Goal: Task Accomplishment & Management: Use online tool/utility

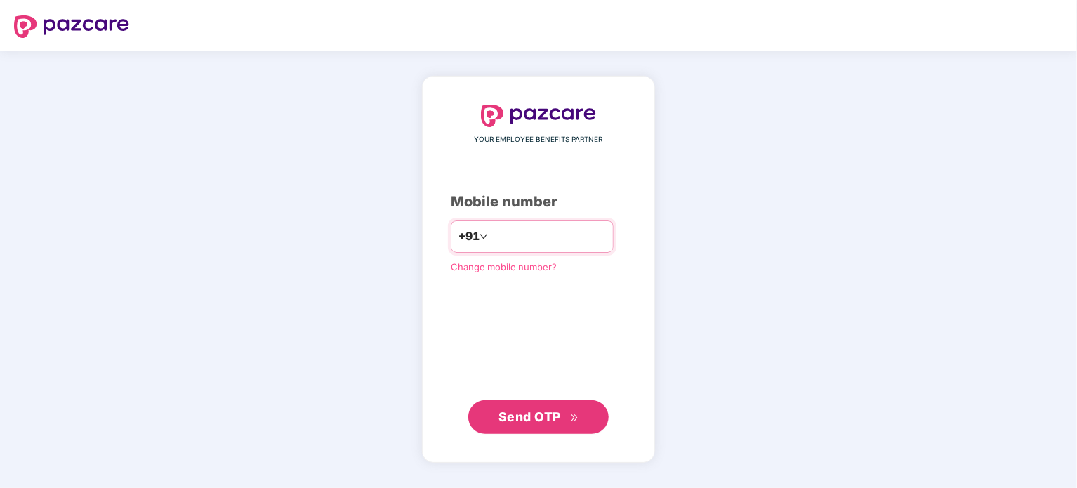
click at [496, 241] on input "number" at bounding box center [548, 236] width 115 height 22
click at [1070, 380] on div "YOUR EMPLOYEE BENEFITS PARTNER Mobile number +91 Change mobile number? Send OTP" at bounding box center [538, 269] width 1077 height 437
click at [567, 231] on input "number" at bounding box center [548, 236] width 115 height 22
click at [531, 232] on input "number" at bounding box center [548, 236] width 115 height 22
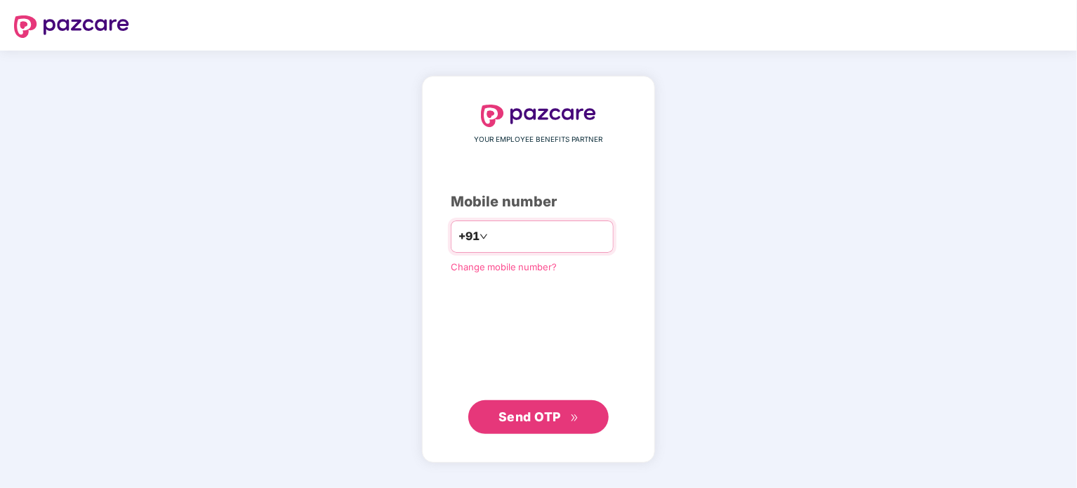
type input "*"
type input "**********"
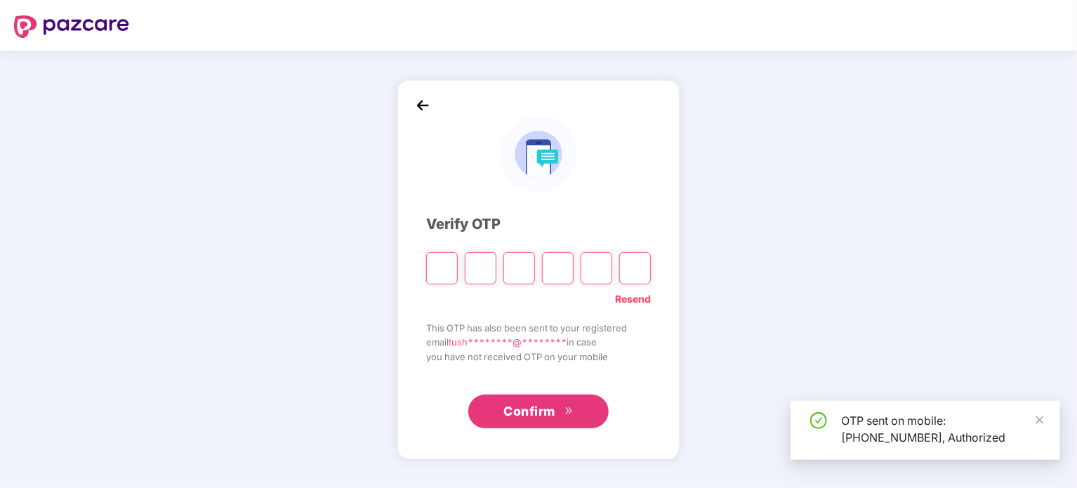
click at [449, 272] on input "Please enter verification code. Digit 1" at bounding box center [442, 268] width 32 height 32
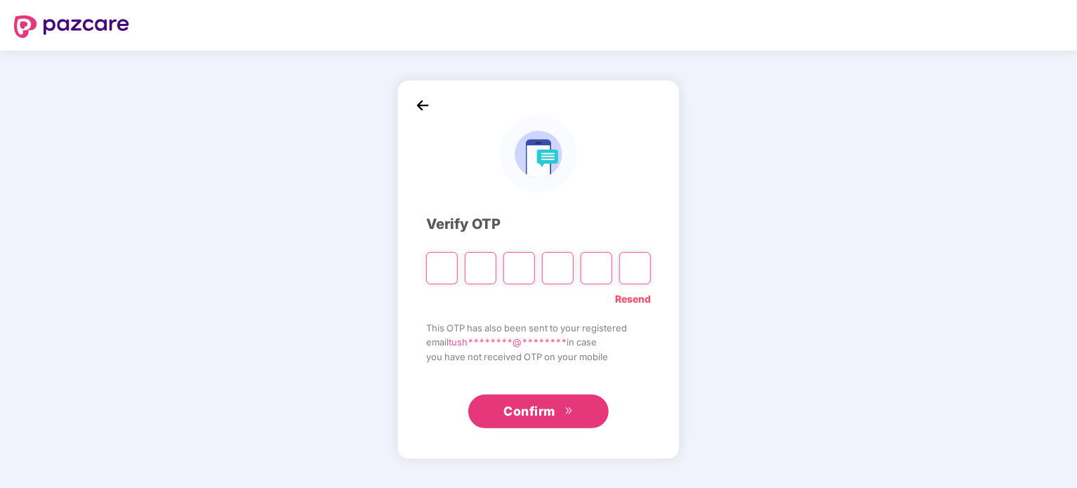
click at [449, 272] on input "Please enter verification code. Digit 1" at bounding box center [442, 268] width 32 height 32
type input "*"
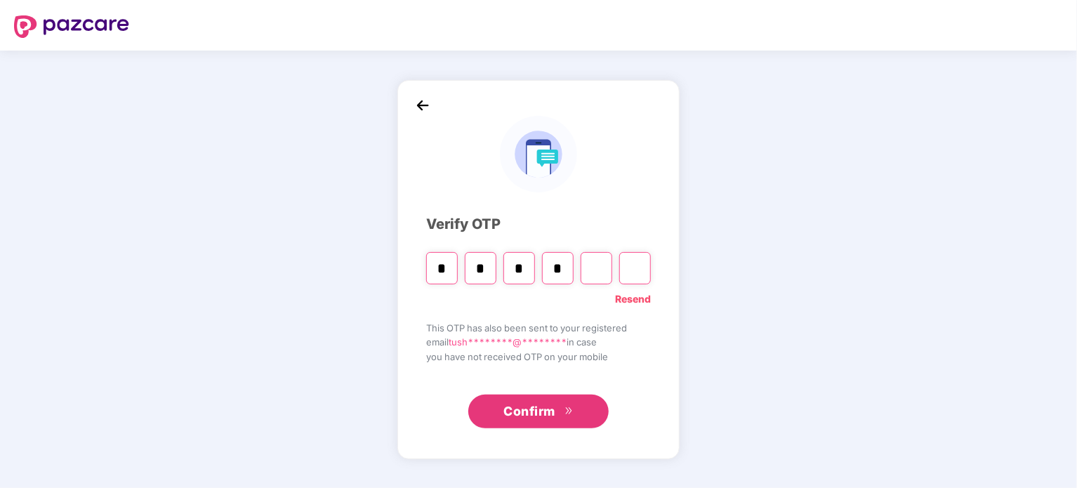
type input "*"
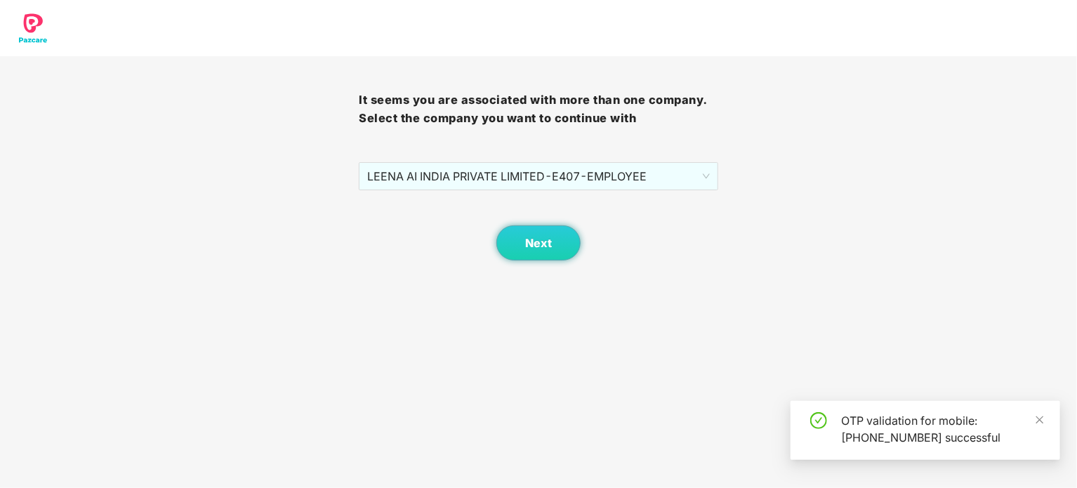
click at [536, 191] on div "Next" at bounding box center [538, 225] width 359 height 70
click at [522, 179] on span "LEENA AI INDIA PRIVATE LIMITED - E407 - EMPLOYEE" at bounding box center [538, 176] width 342 height 27
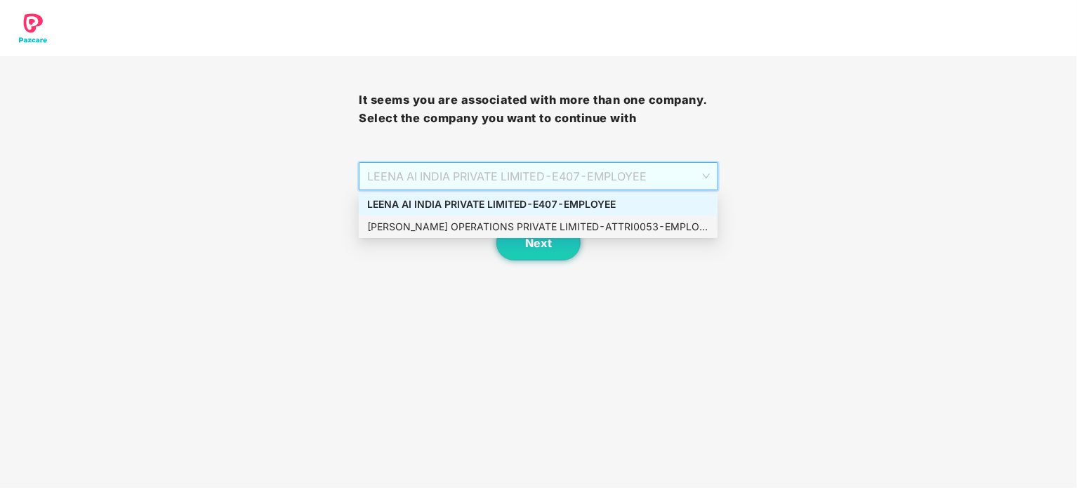
click at [520, 222] on div "ATTRI OPERATIONS PRIVATE LIMITED - ATTRI0053 - EMPLOYEE" at bounding box center [538, 226] width 342 height 15
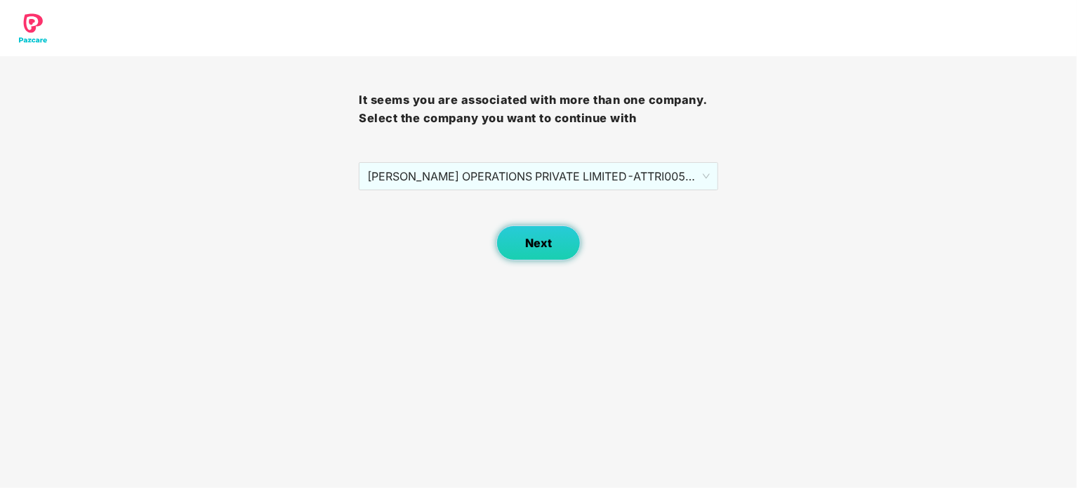
click at [536, 239] on span "Next" at bounding box center [538, 243] width 27 height 13
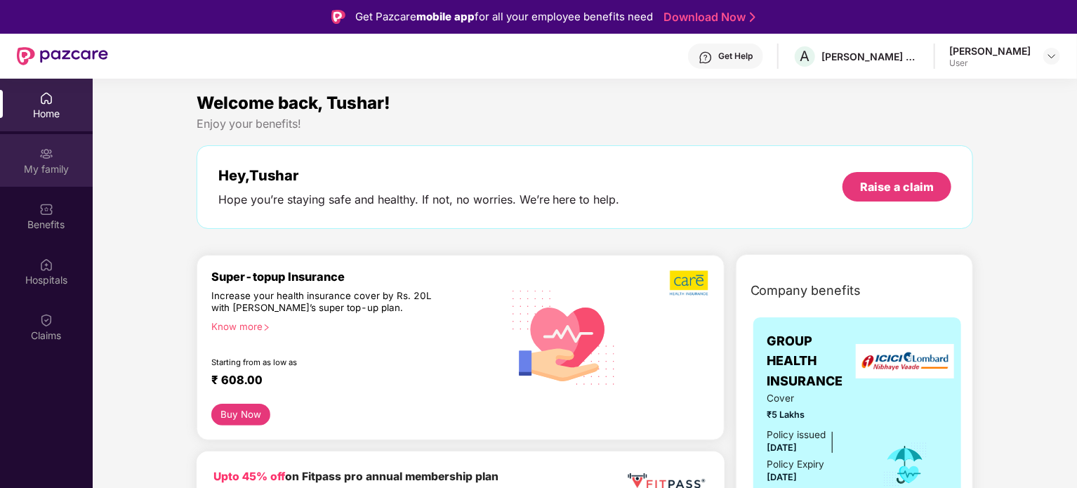
click at [56, 164] on div "My family" at bounding box center [46, 169] width 93 height 14
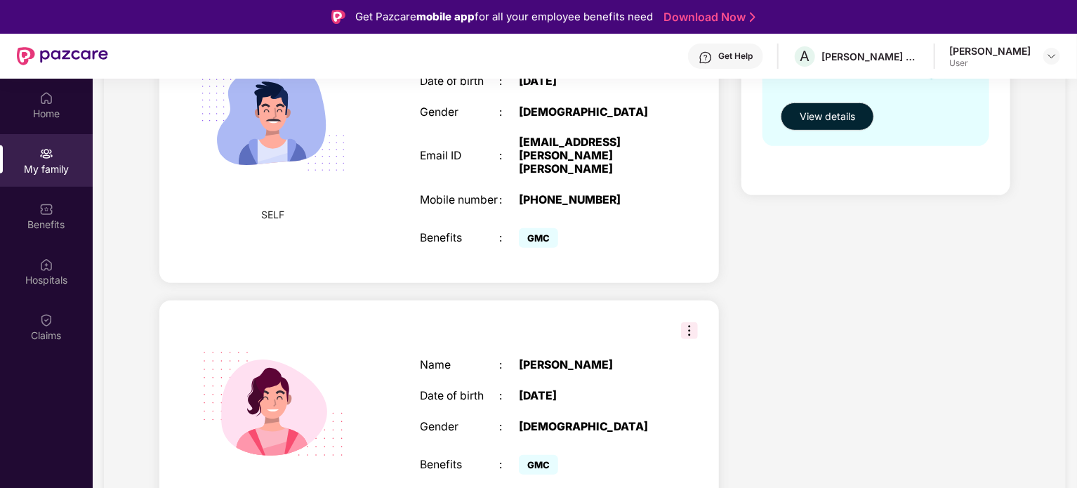
scroll to position [104, 0]
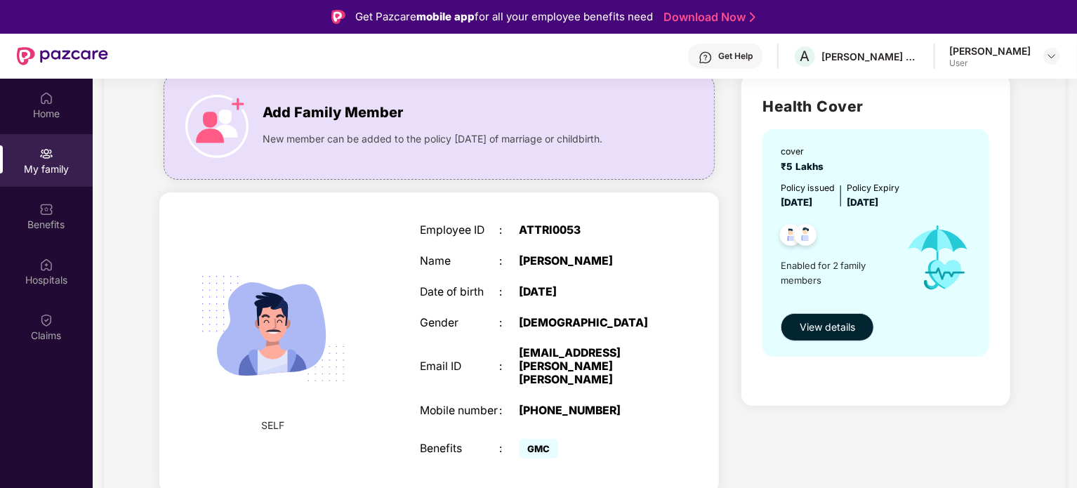
click at [827, 328] on span "View details" at bounding box center [827, 326] width 55 height 15
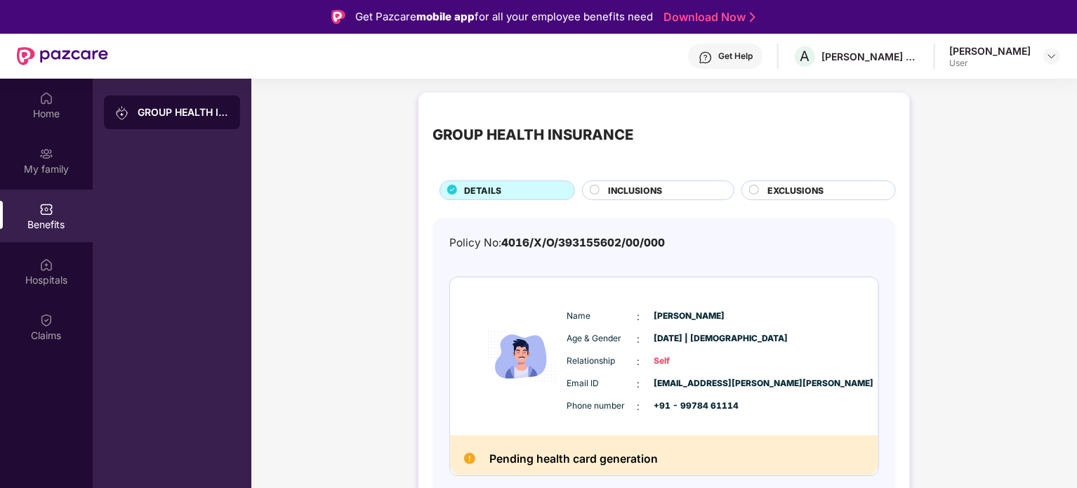
scroll to position [140, 0]
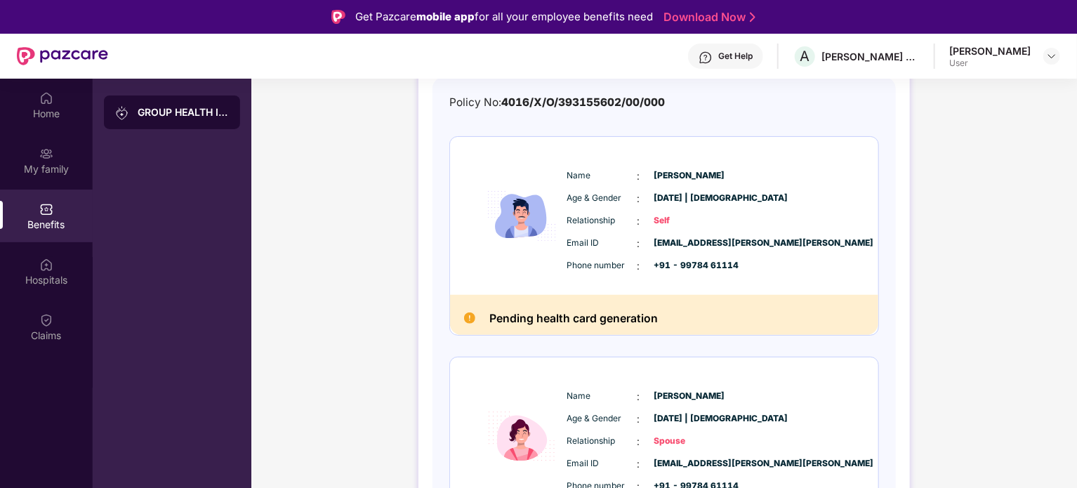
drag, startPoint x: 649, startPoint y: 204, endPoint x: 582, endPoint y: 281, distance: 101.5
click at [648, 204] on div "Age & Gender : 28 Dec 1994 | Male" at bounding box center [706, 198] width 279 height 15
click at [582, 308] on div "Pending health card generation" at bounding box center [664, 315] width 428 height 40
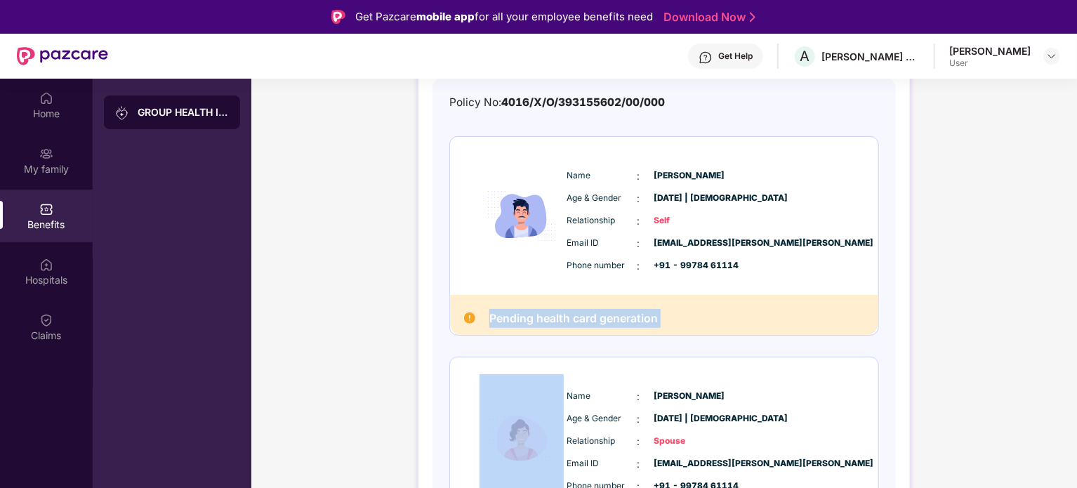
click at [582, 308] on div "Pending health card generation" at bounding box center [664, 315] width 428 height 40
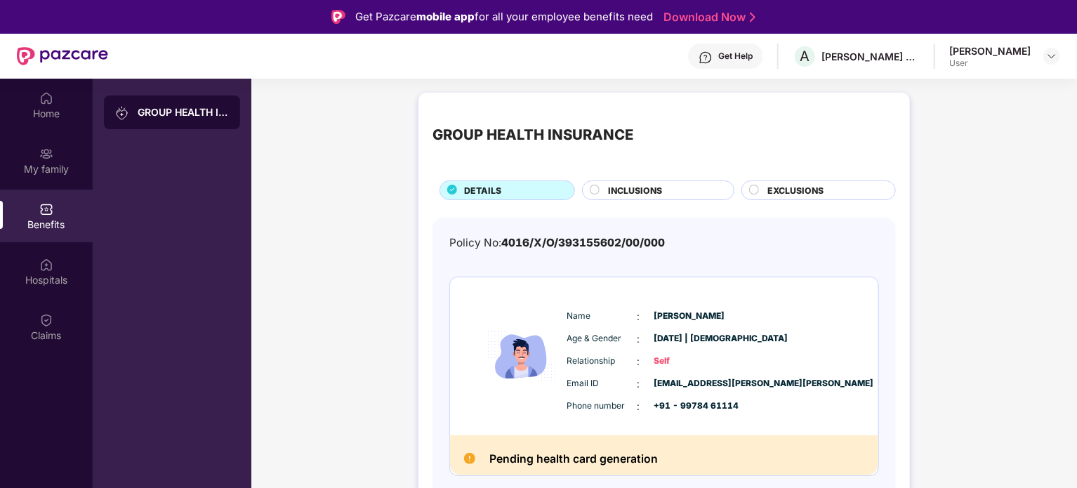
click at [658, 195] on span "INCLUSIONS" at bounding box center [635, 190] width 54 height 13
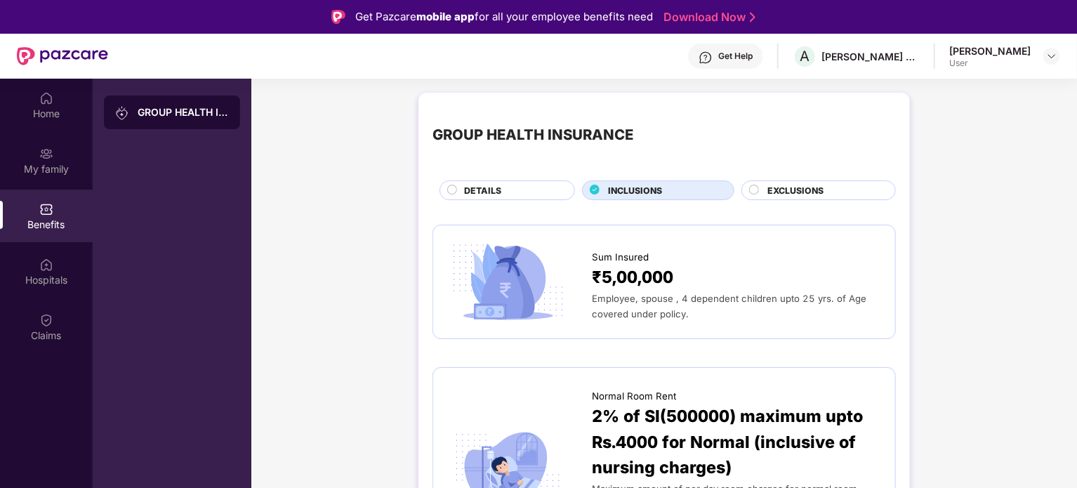
click at [817, 181] on div "EXCLUSIONS" at bounding box center [818, 190] width 154 height 20
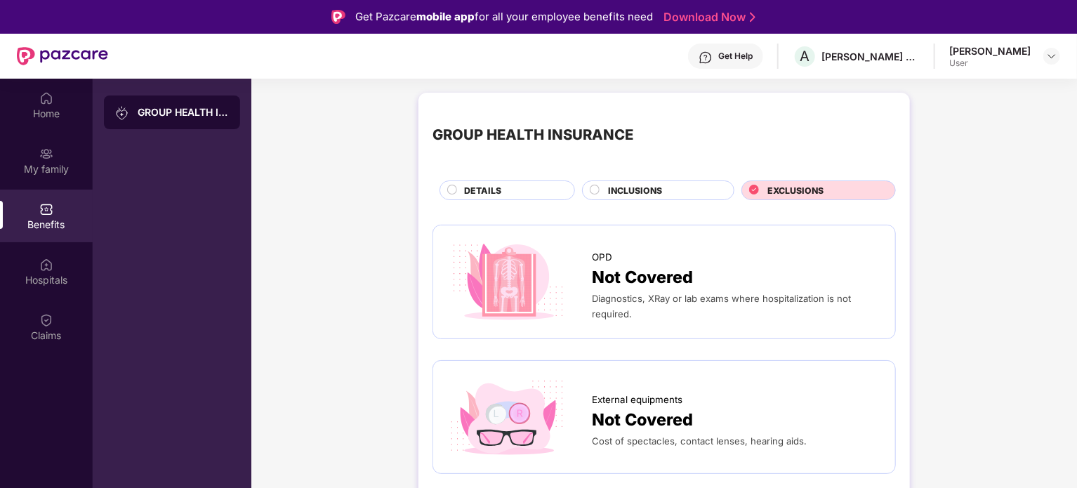
click at [518, 185] on div "DETAILS" at bounding box center [512, 191] width 110 height 15
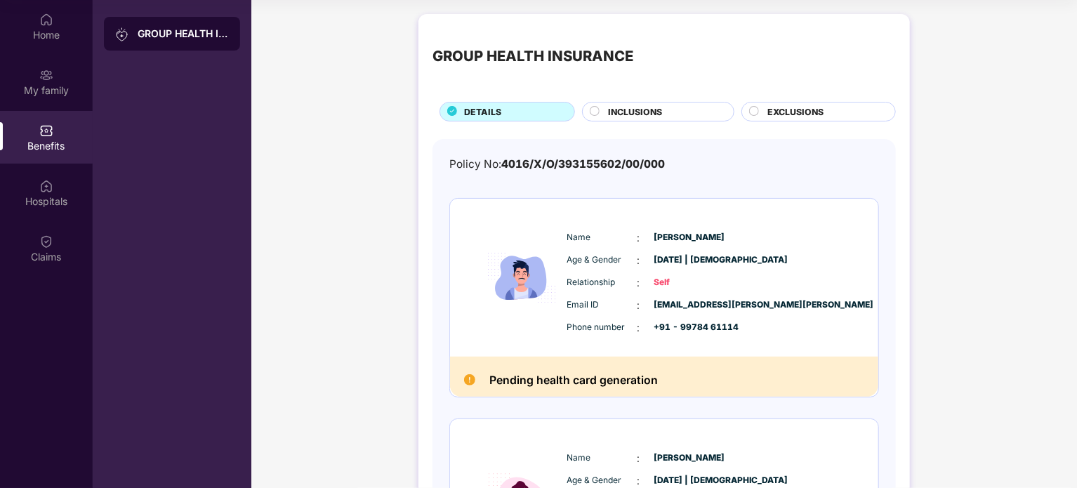
scroll to position [140, 0]
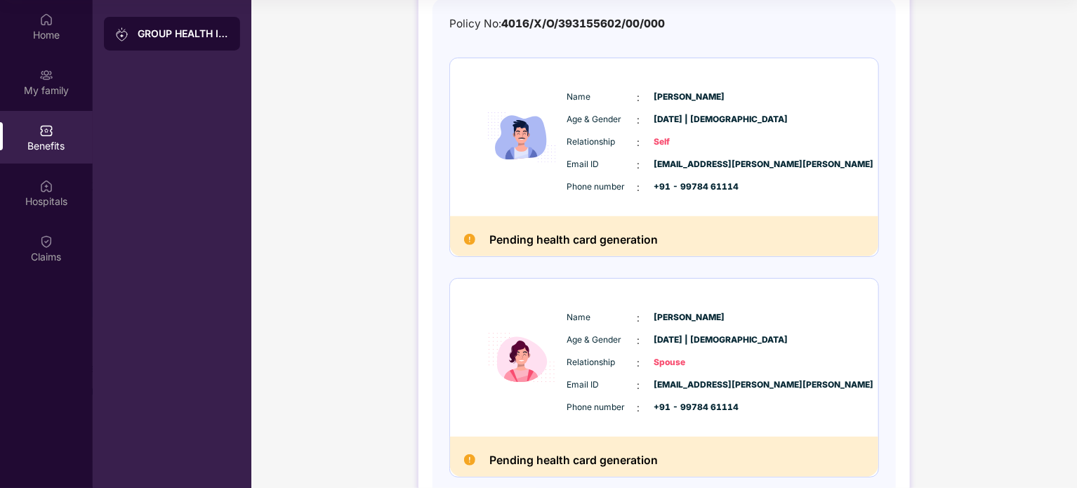
click at [682, 240] on div "Pending health card generation" at bounding box center [664, 236] width 428 height 40
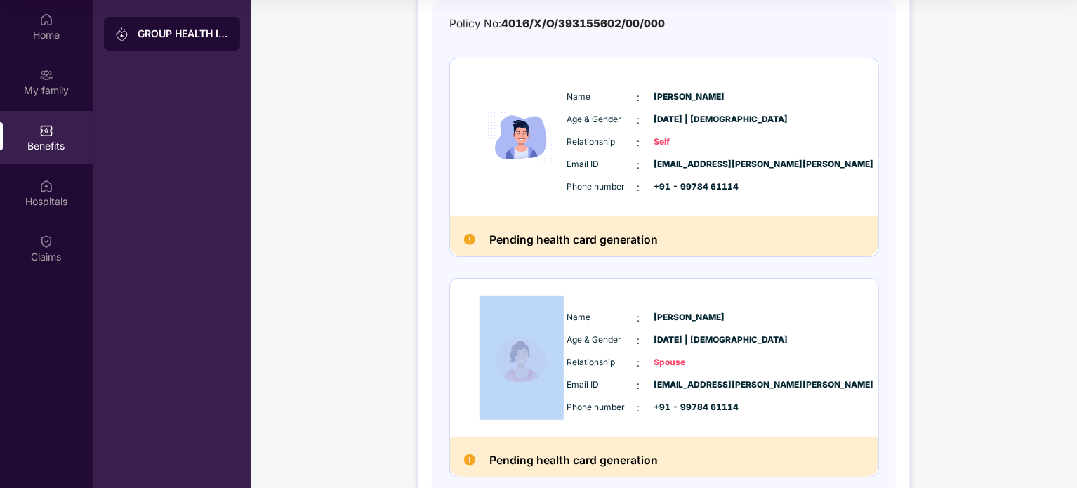
click at [682, 240] on div "Pending health card generation" at bounding box center [664, 236] width 428 height 40
click at [609, 247] on h2 "Pending health card generation" at bounding box center [573, 239] width 168 height 19
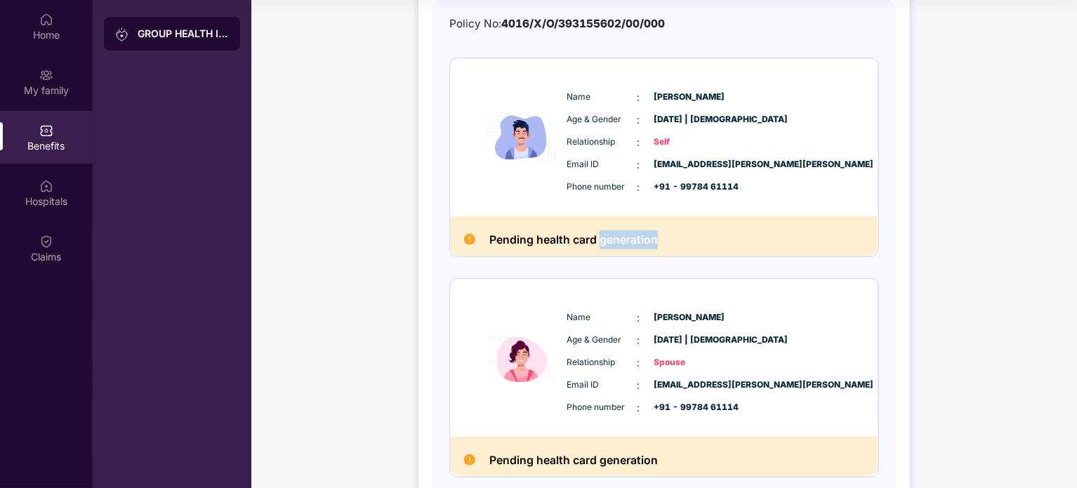
click at [609, 247] on h2 "Pending health card generation" at bounding box center [573, 239] width 168 height 19
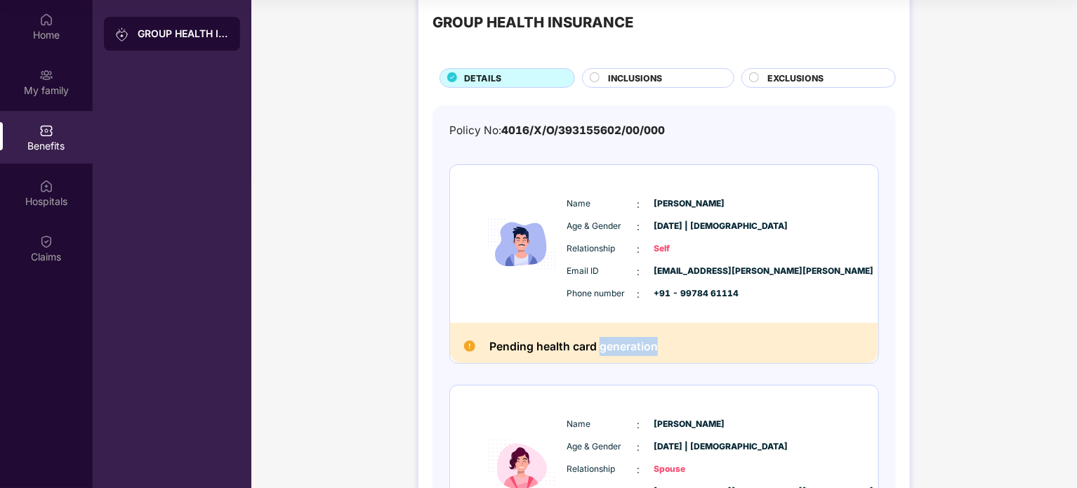
scroll to position [0, 0]
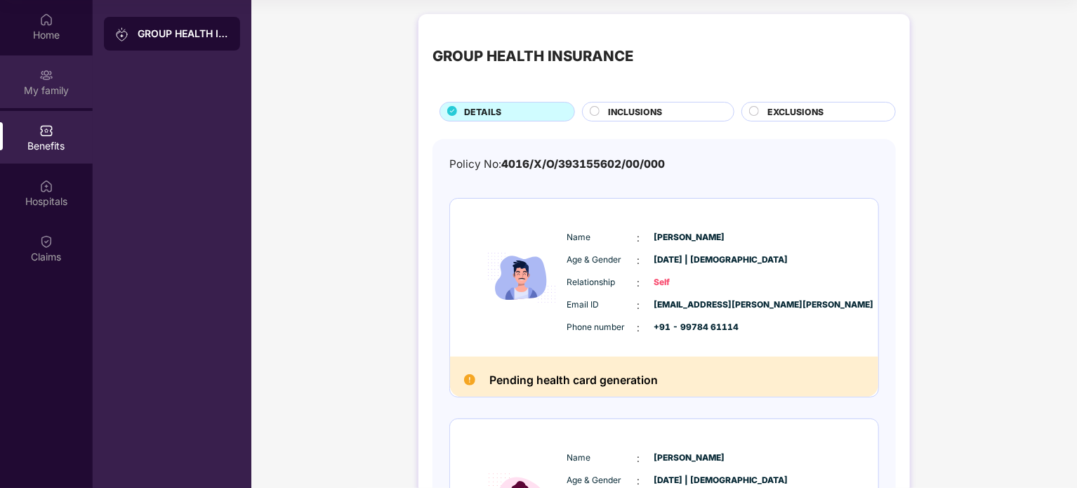
click at [50, 60] on div "My family" at bounding box center [46, 81] width 93 height 53
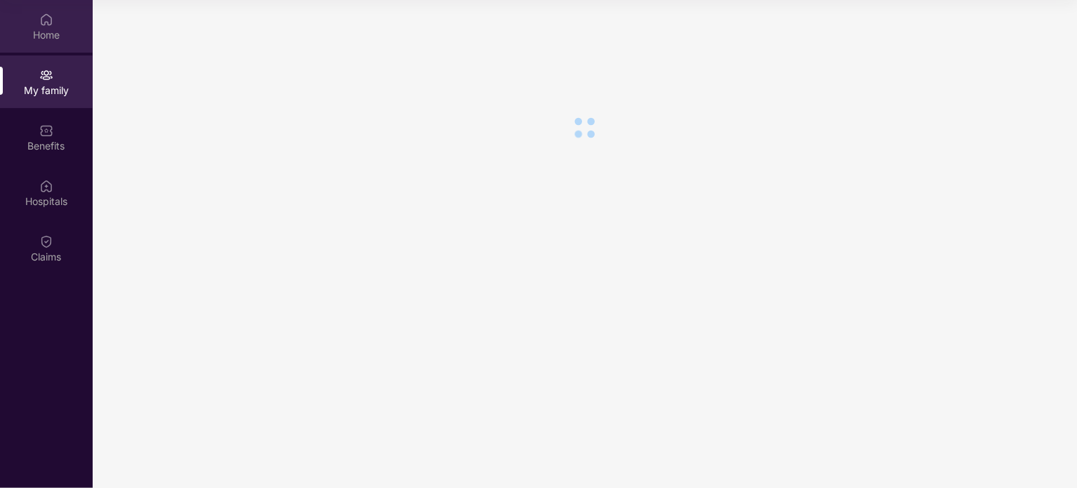
click at [51, 33] on div "Home" at bounding box center [46, 35] width 93 height 14
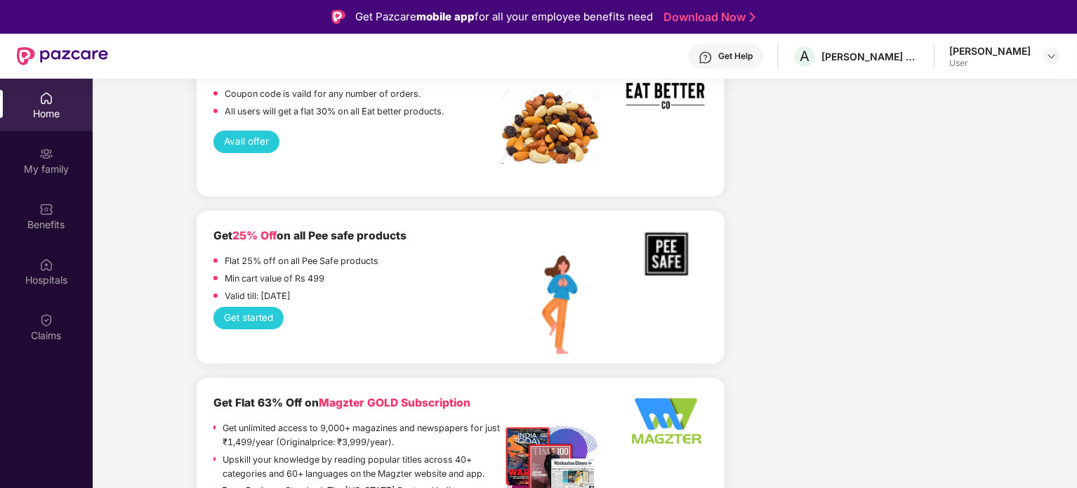
scroll to position [2193, 0]
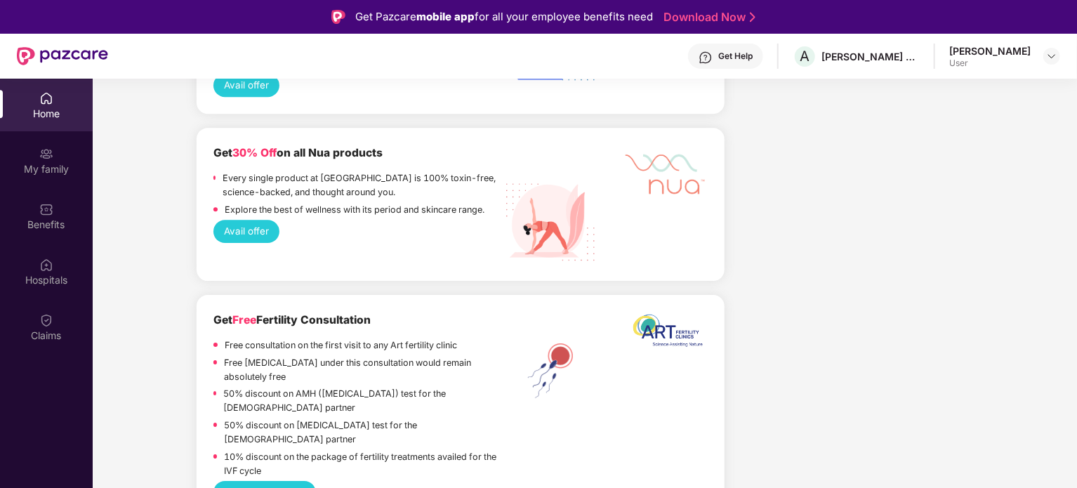
click at [759, 66] on div "Get Help" at bounding box center [725, 56] width 75 height 25
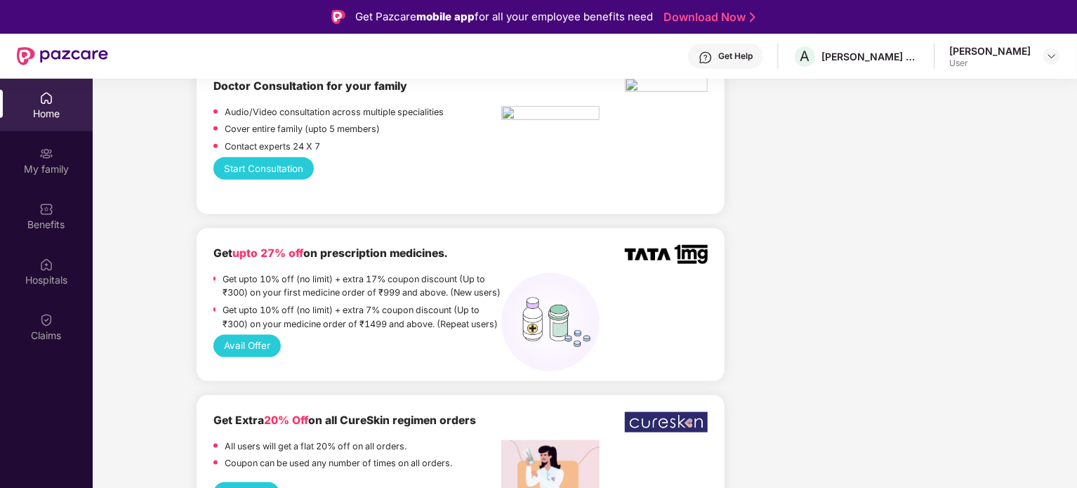
scroll to position [648, 0]
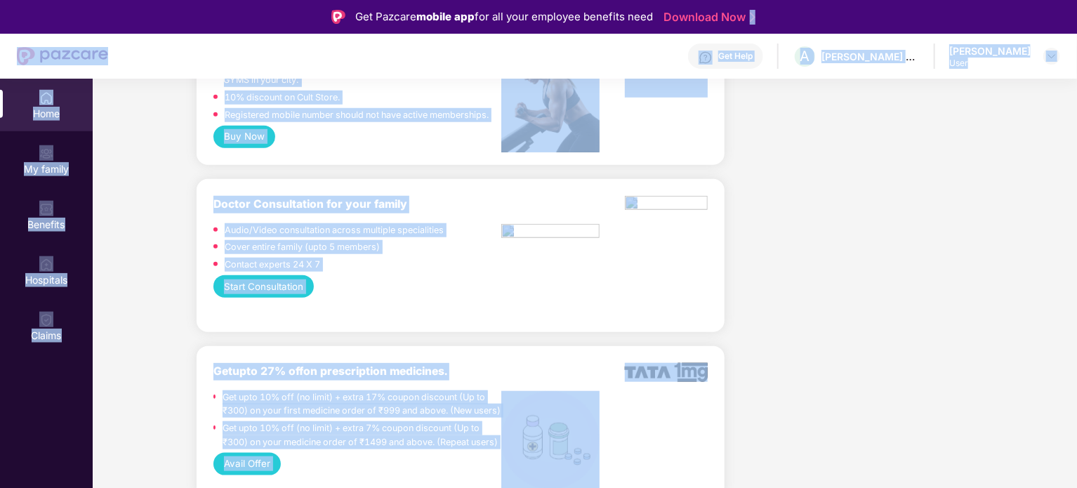
drag, startPoint x: 1076, startPoint y: 191, endPoint x: 1031, endPoint y: 31, distance: 166.3
click at [1070, 0] on html "Get Pazcare mobile app for all your employee benefits need Download Now Get Hel…" at bounding box center [538, 244] width 1077 height 488
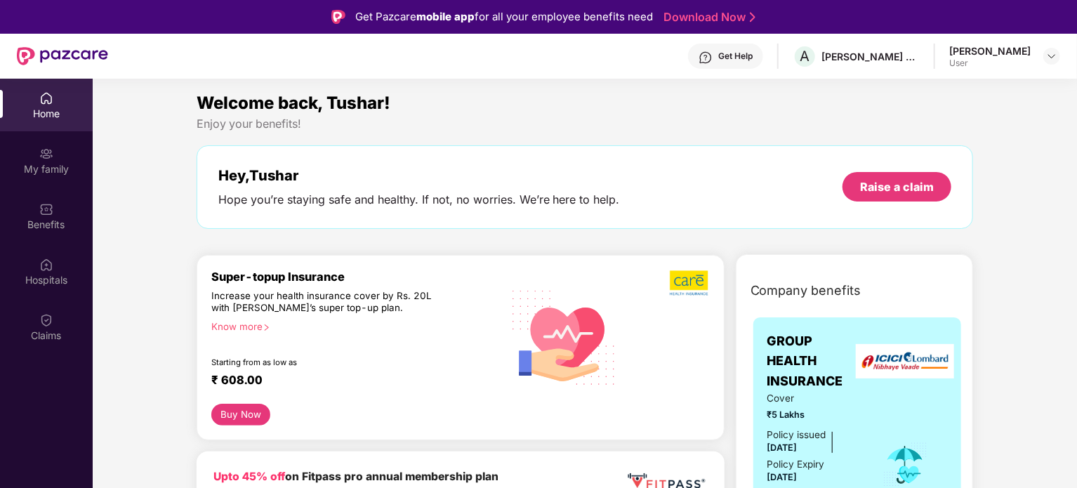
click at [1002, 55] on div "Tushar Patel" at bounding box center [989, 50] width 81 height 13
click at [1058, 58] on div at bounding box center [1051, 56] width 17 height 17
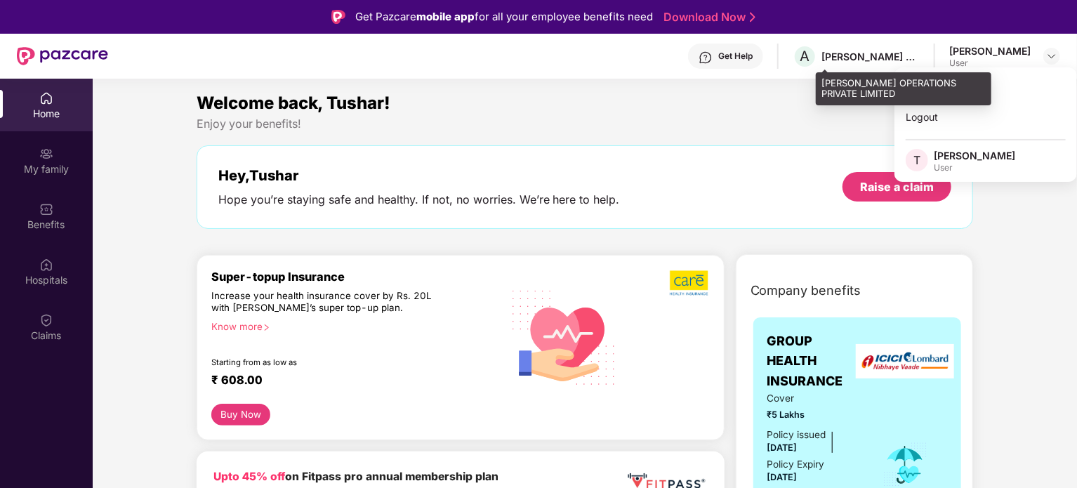
drag, startPoint x: 899, startPoint y: 58, endPoint x: 772, endPoint y: 61, distance: 126.4
click at [892, 60] on div "[PERSON_NAME] OPERATIONS PRIVATE LIMITED" at bounding box center [870, 56] width 98 height 13
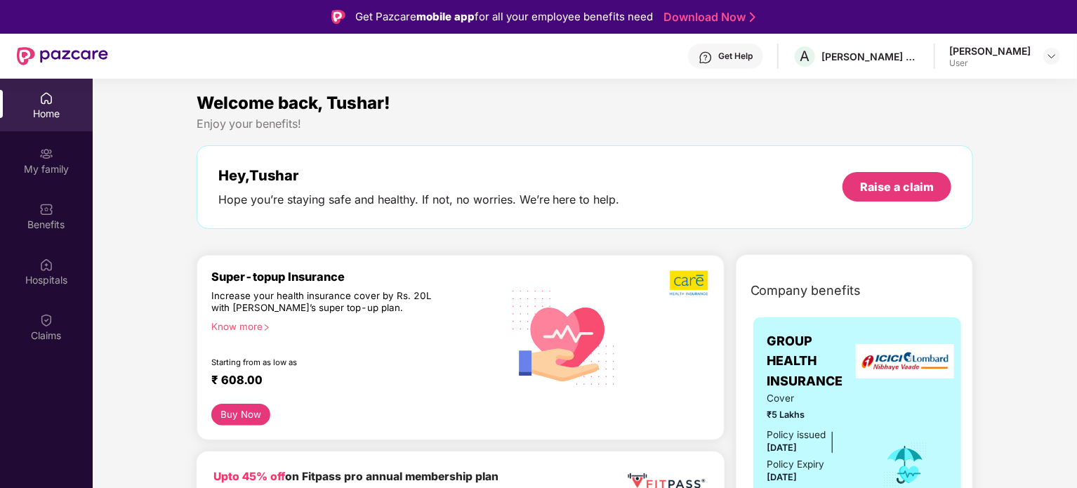
click at [753, 55] on div "Get Help" at bounding box center [735, 56] width 34 height 11
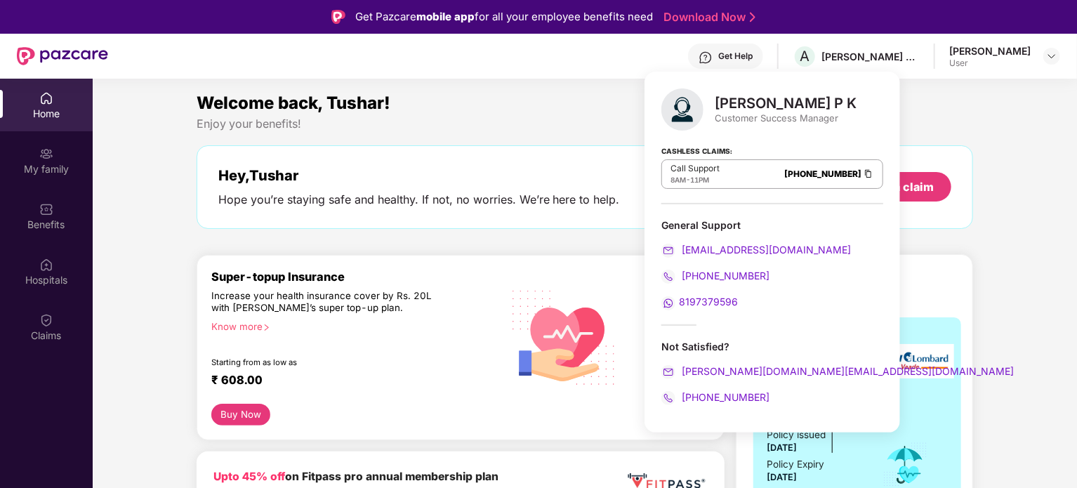
scroll to position [211, 0]
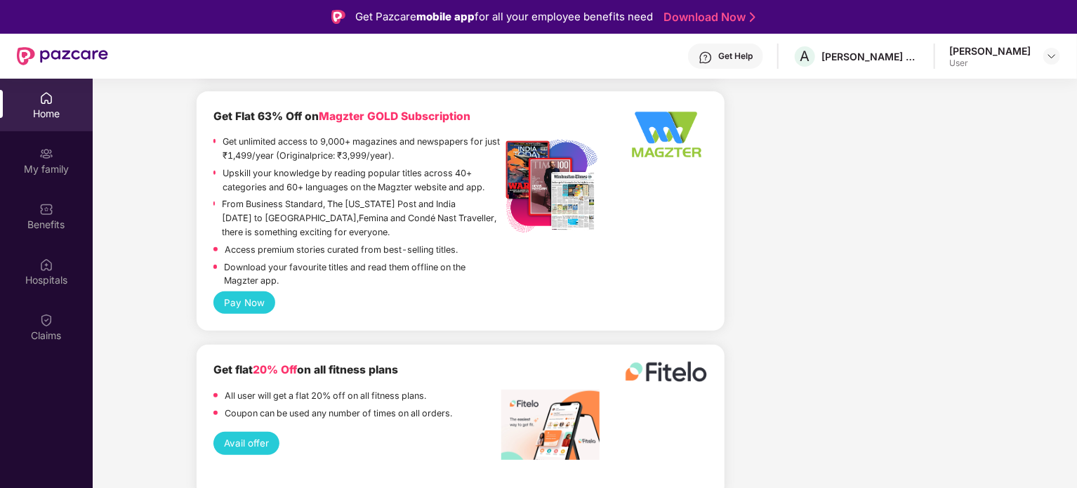
scroll to position [3159, 0]
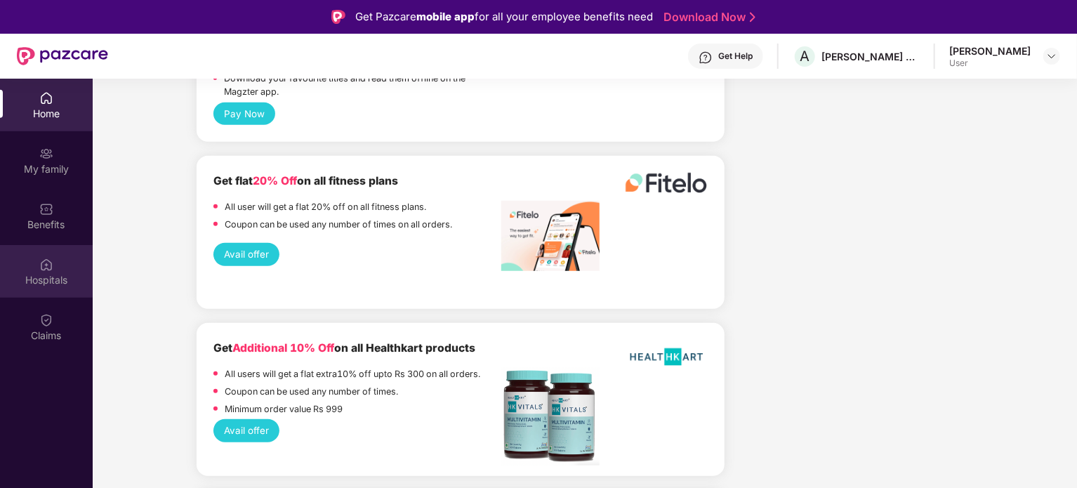
click at [51, 264] on img at bounding box center [46, 265] width 14 height 14
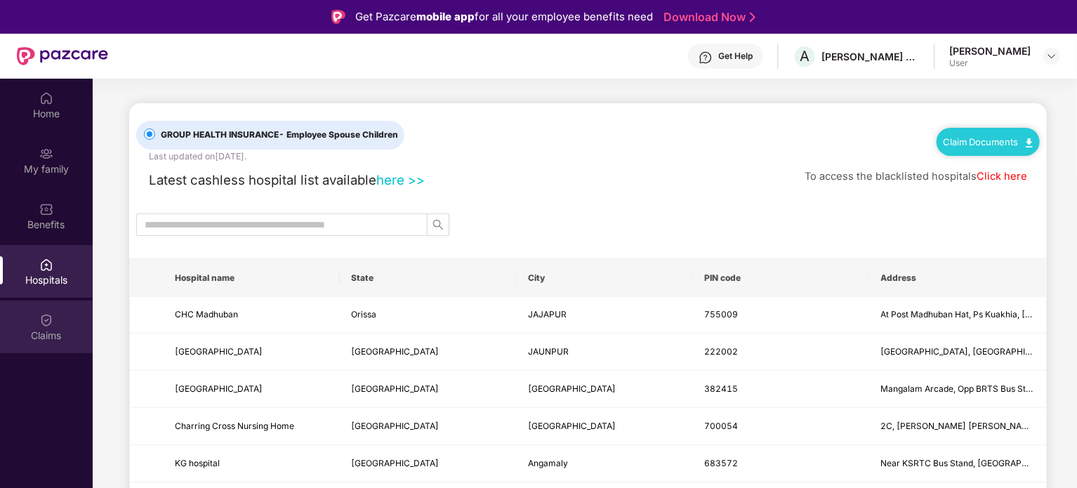
click at [51, 324] on img at bounding box center [46, 320] width 14 height 14
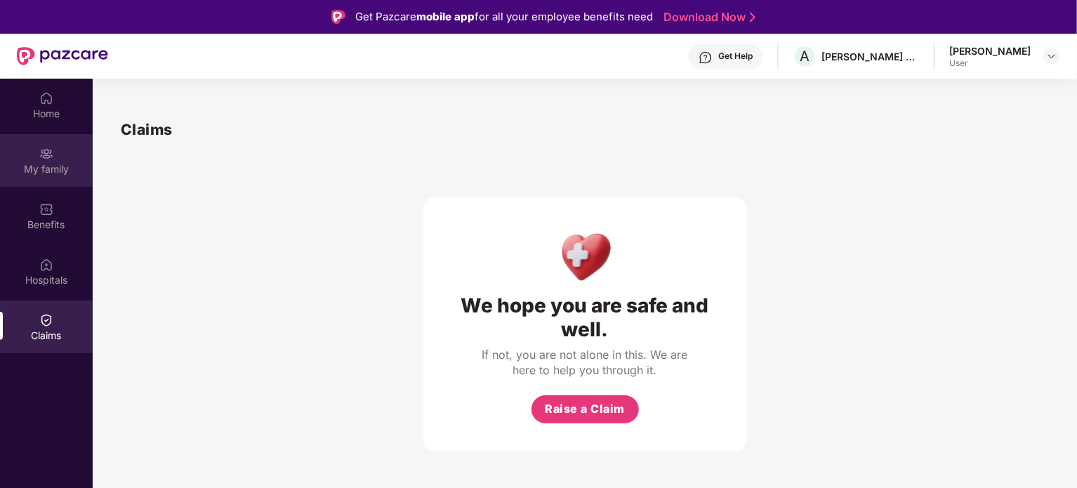
click at [45, 181] on div "My family" at bounding box center [46, 160] width 93 height 53
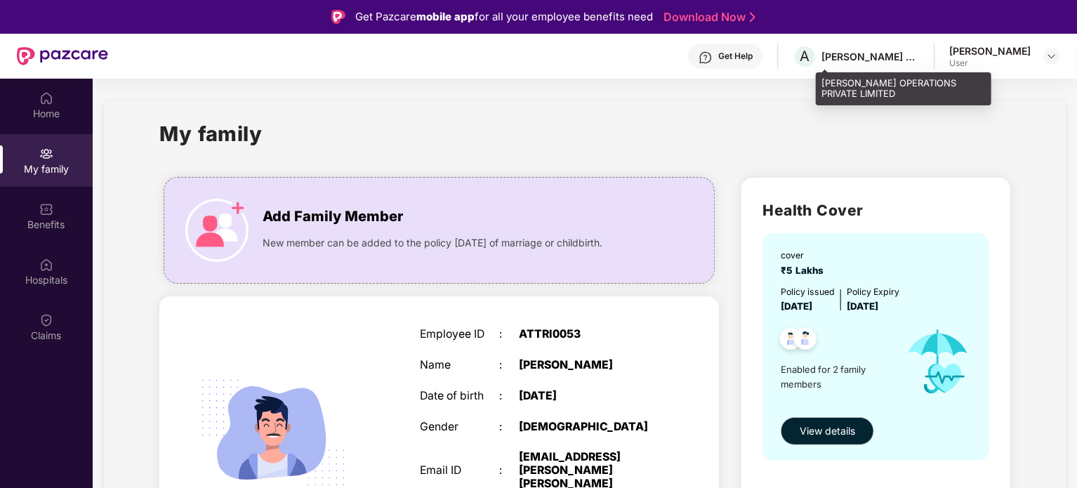
click at [913, 59] on div "ATTRI OPERATIONS PRIVATE LIMITED" at bounding box center [870, 56] width 98 height 13
click at [913, 55] on div "ATTRI OPERATIONS PRIVATE LIMITED" at bounding box center [870, 56] width 98 height 13
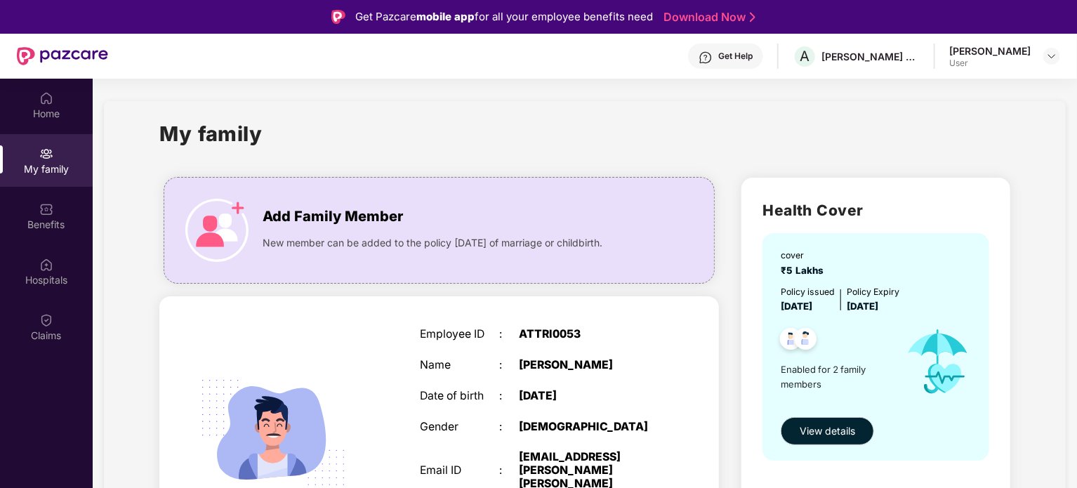
drag, startPoint x: 971, startPoint y: 36, endPoint x: 987, endPoint y: 48, distance: 20.1
click at [972, 37] on div "Get Help A ATTRI OPERATIONS PRIVATE LIMITED Tushar Patel User" at bounding box center [584, 56] width 952 height 45
click at [988, 48] on div "Tushar Patel" at bounding box center [989, 50] width 81 height 13
click at [1050, 53] on img at bounding box center [1051, 56] width 11 height 11
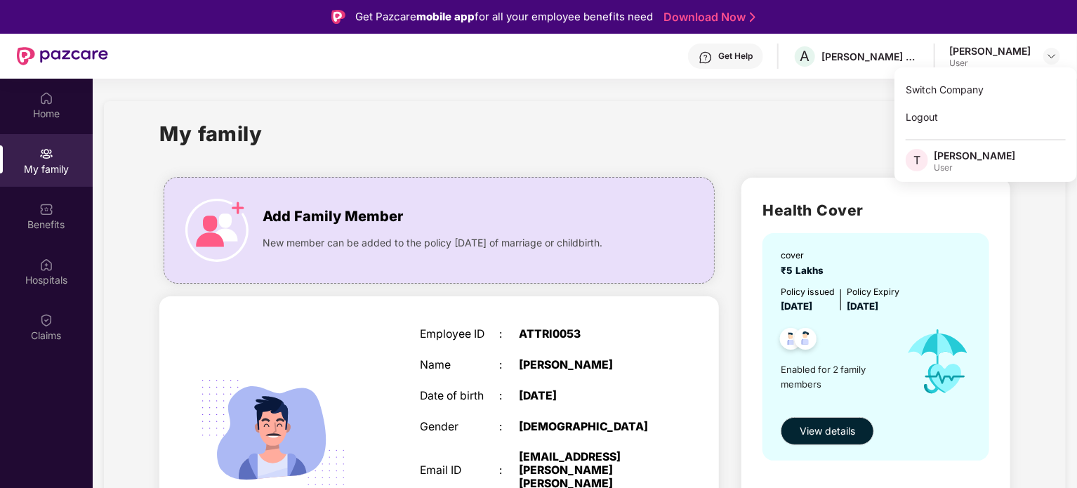
click at [963, 166] on div "User" at bounding box center [974, 167] width 81 height 11
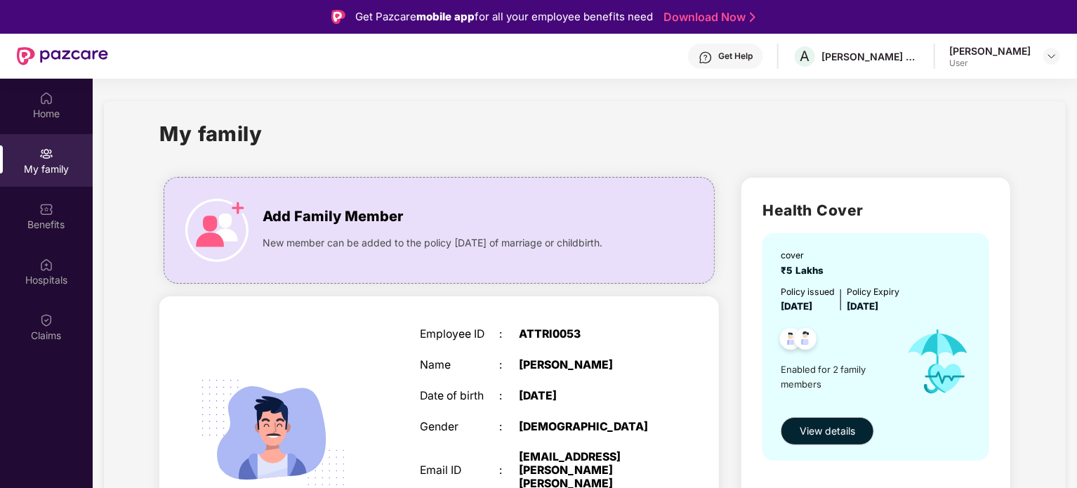
click at [1039, 50] on div "Tushar Patel User" at bounding box center [1004, 56] width 111 height 25
click at [1050, 55] on img at bounding box center [1051, 56] width 11 height 11
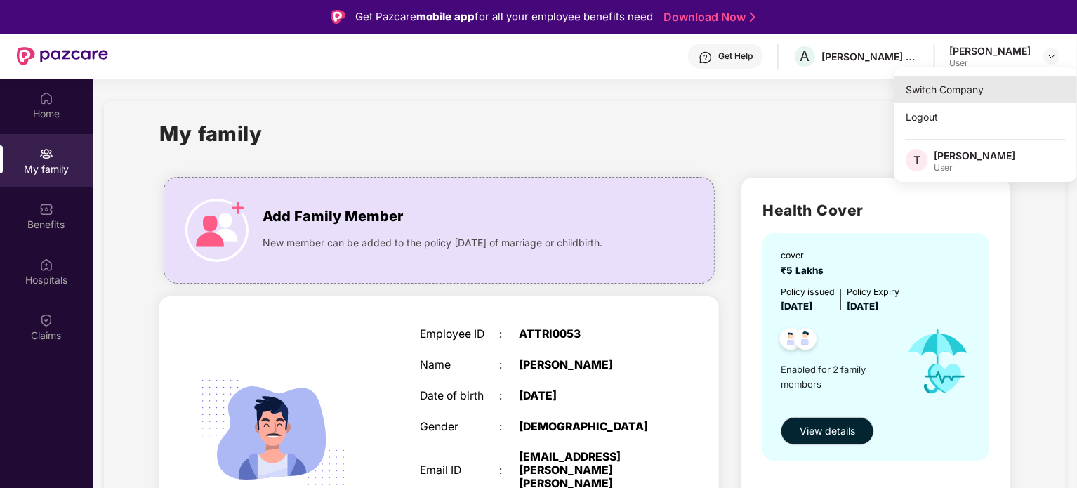
click at [968, 96] on div "Switch Company" at bounding box center [985, 89] width 183 height 27
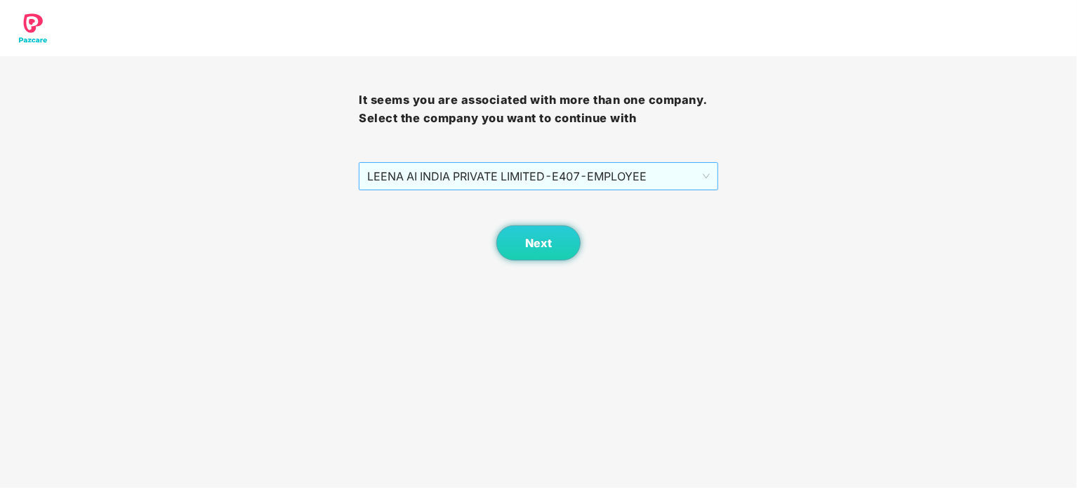
click at [505, 177] on span "LEENA AI INDIA PRIVATE LIMITED - E407 - EMPLOYEE" at bounding box center [538, 176] width 342 height 27
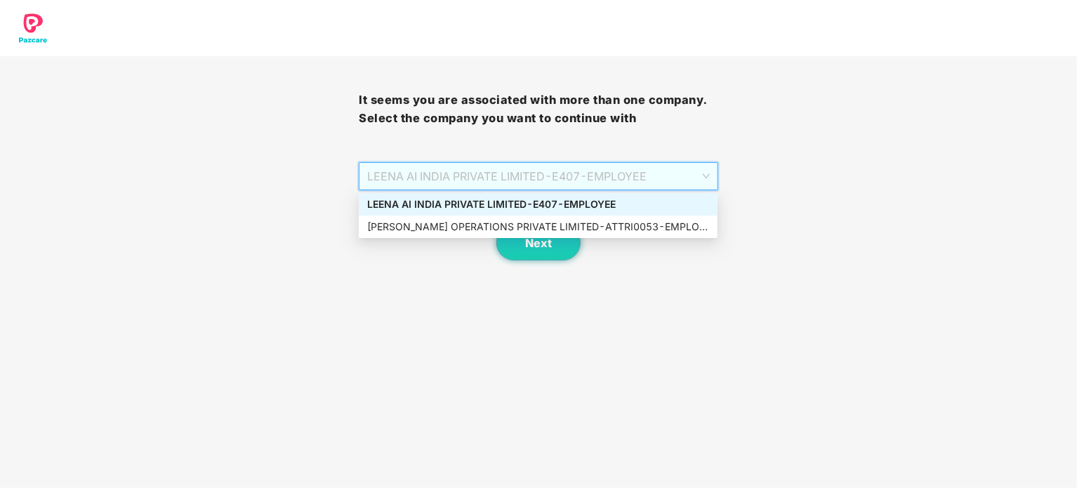
click at [511, 199] on div "LEENA AI INDIA PRIVATE LIMITED - E407 - EMPLOYEE" at bounding box center [538, 204] width 342 height 15
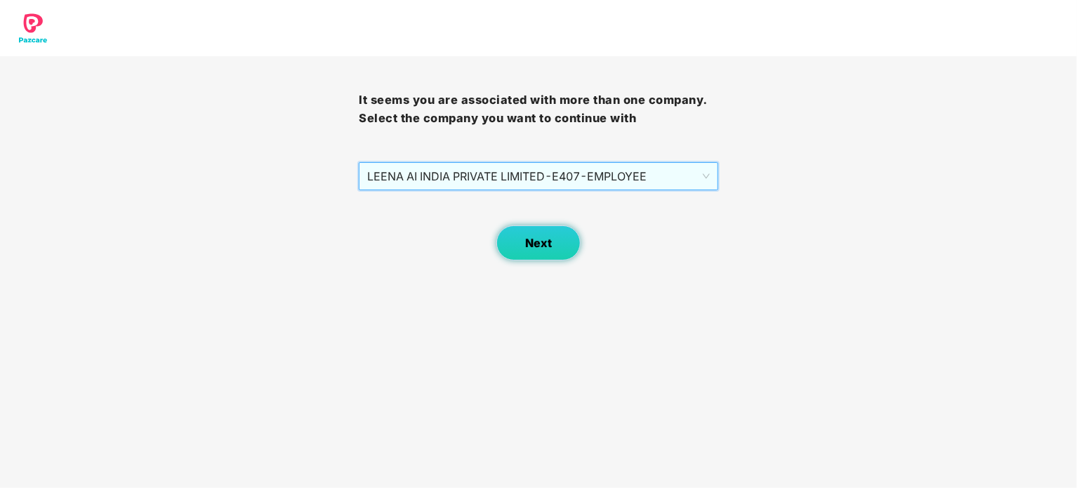
click at [560, 244] on button "Next" at bounding box center [538, 242] width 84 height 35
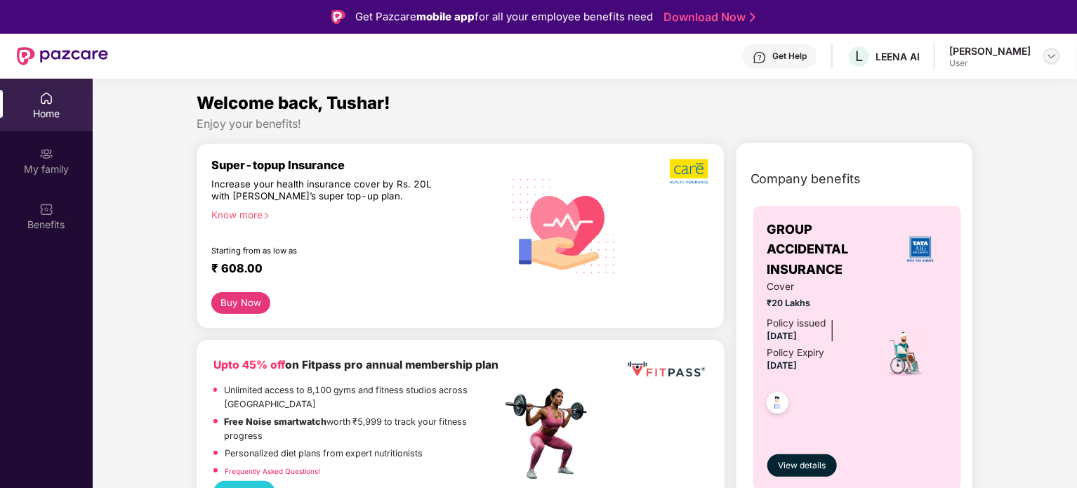
click at [1057, 53] on img at bounding box center [1051, 56] width 11 height 11
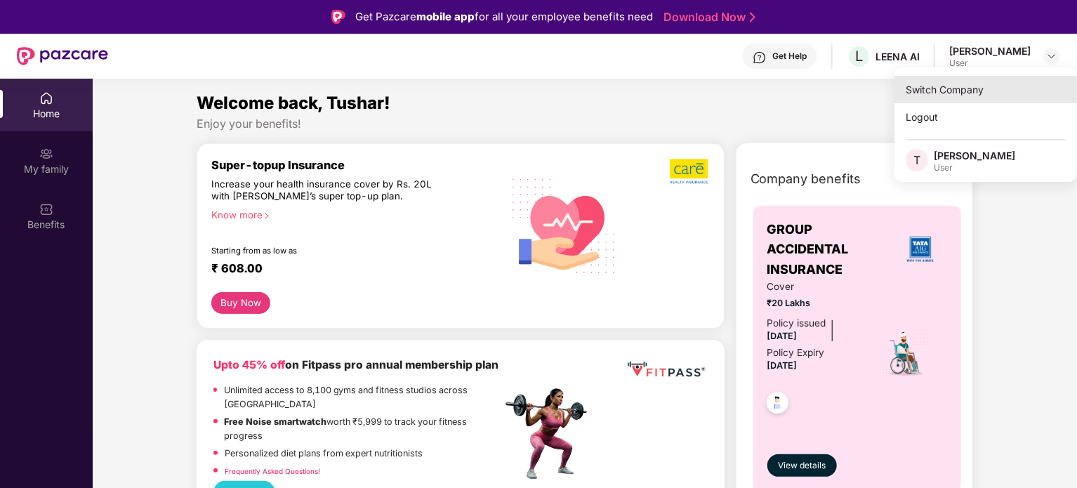
click at [972, 94] on div "Switch Company" at bounding box center [985, 89] width 183 height 27
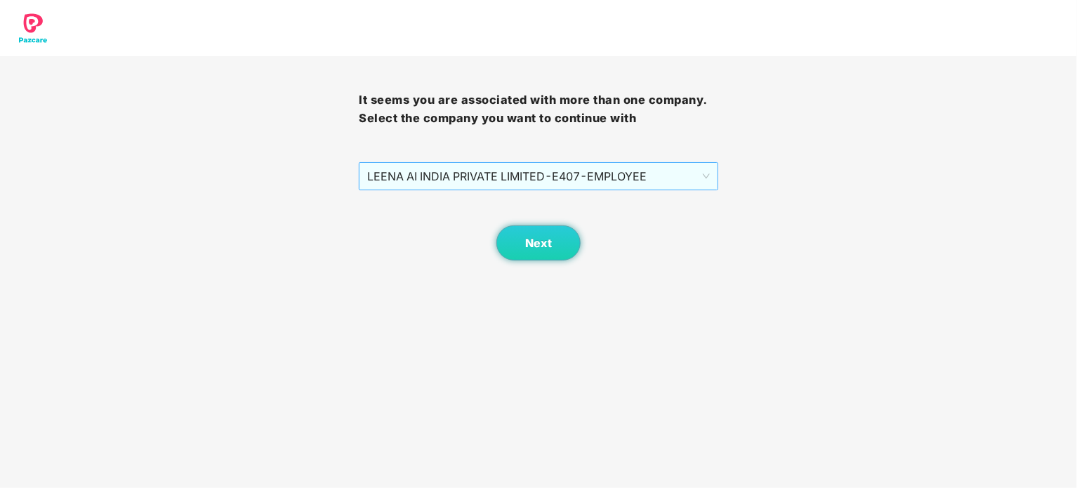
click at [437, 182] on span "LEENA AI INDIA PRIVATE LIMITED - E407 - EMPLOYEE" at bounding box center [538, 176] width 342 height 27
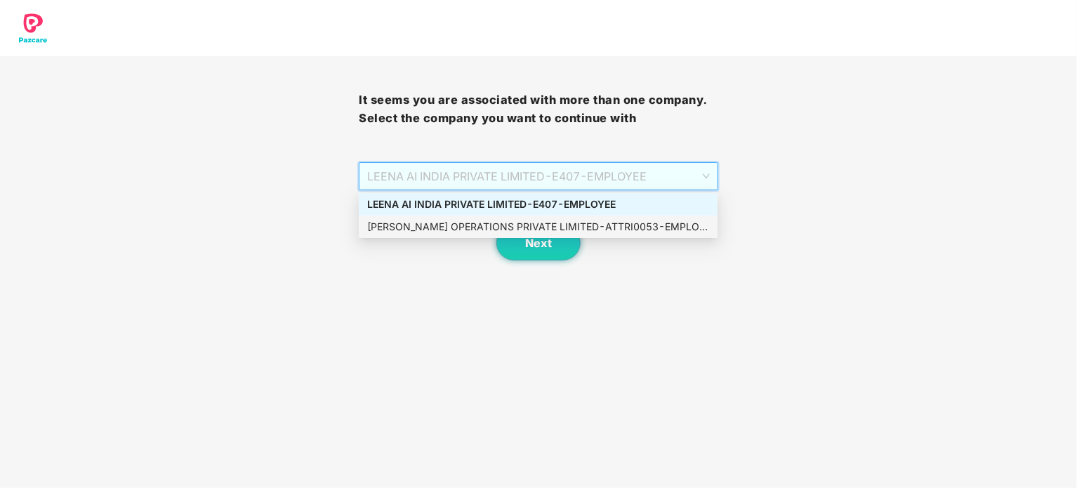
click at [406, 232] on div "ATTRI OPERATIONS PRIVATE LIMITED - ATTRI0053 - EMPLOYEE" at bounding box center [538, 226] width 342 height 15
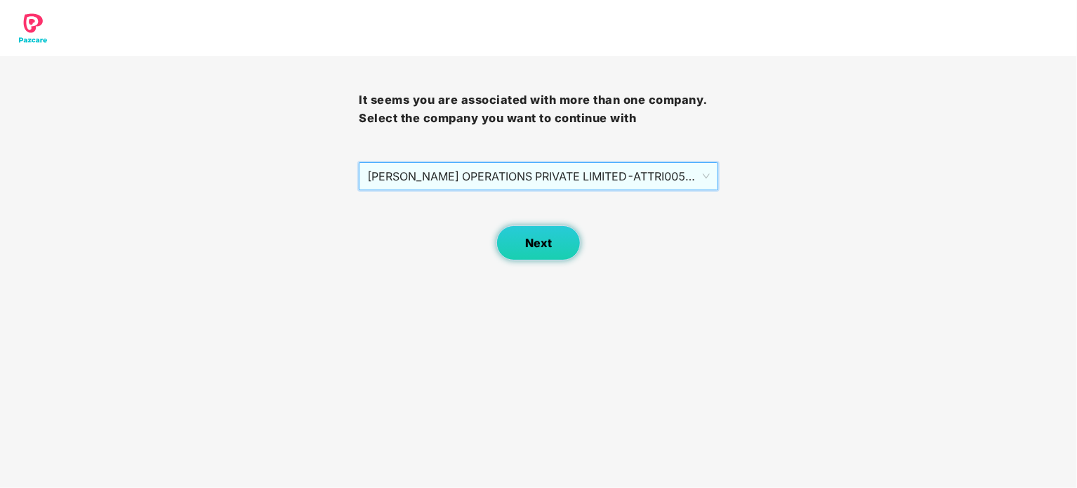
click at [535, 237] on span "Next" at bounding box center [538, 243] width 27 height 13
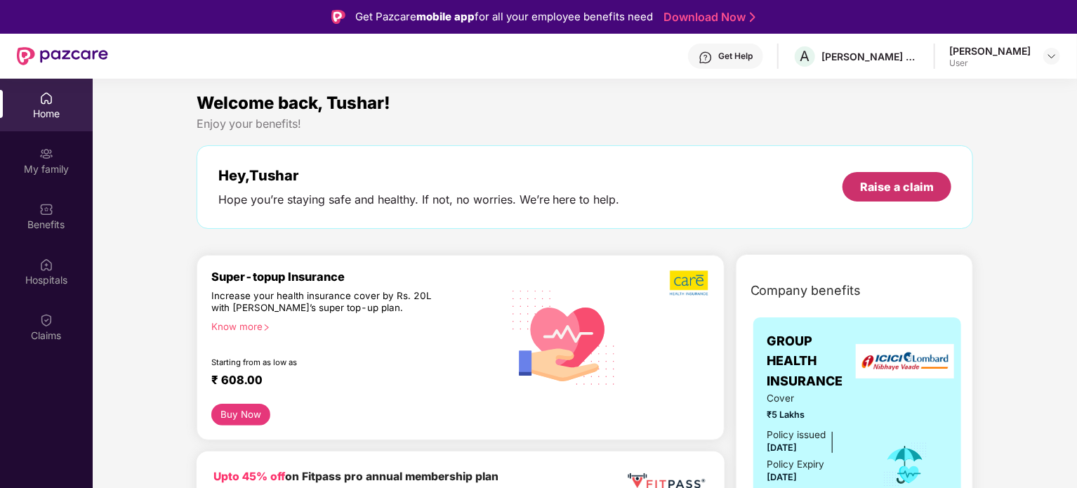
scroll to position [140, 0]
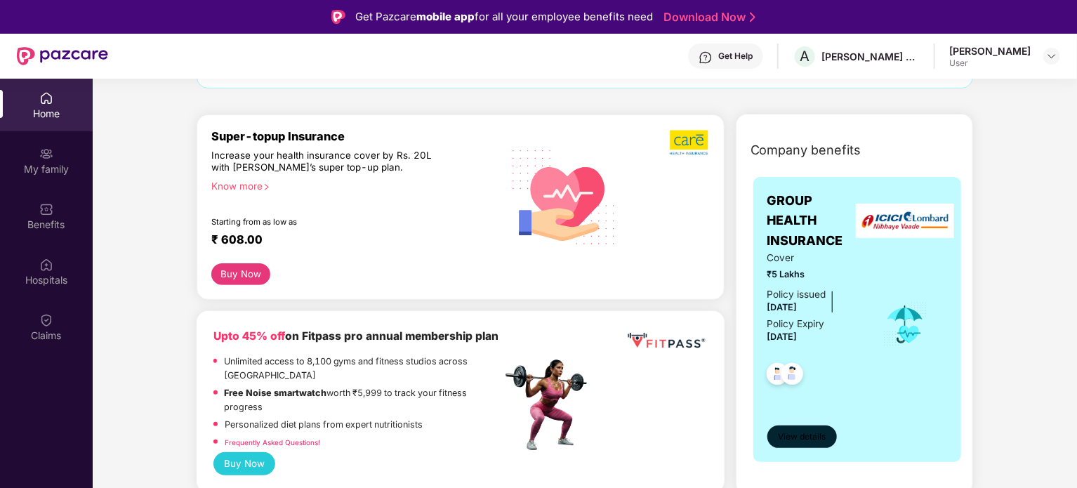
click at [809, 432] on span "View details" at bounding box center [802, 436] width 48 height 13
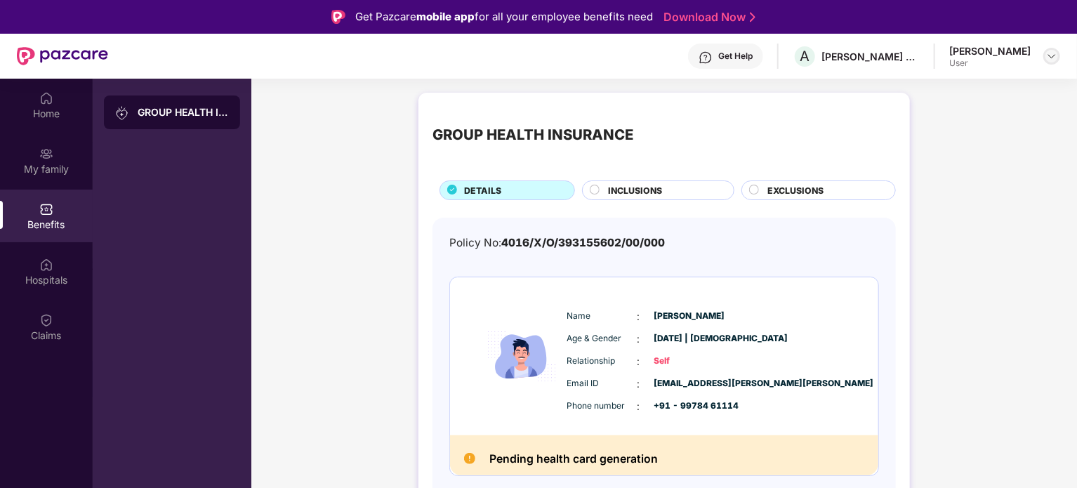
click at [1057, 60] on div at bounding box center [1051, 56] width 17 height 17
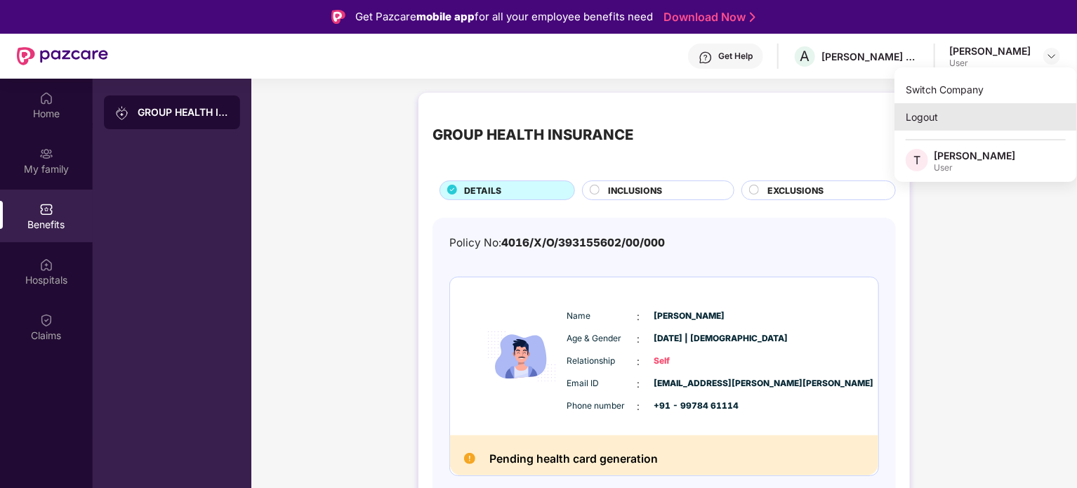
click at [932, 113] on div "Logout" at bounding box center [985, 116] width 183 height 27
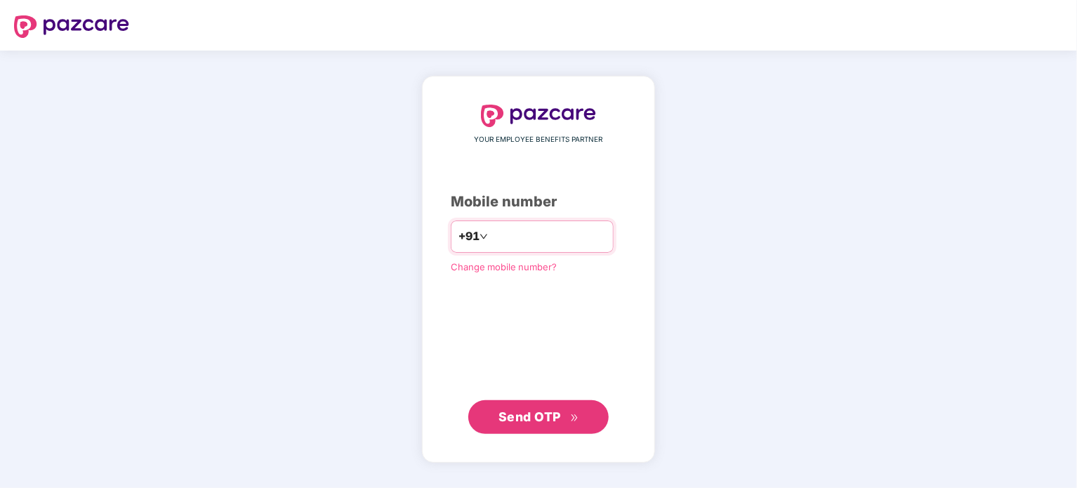
click at [518, 248] on div "+91" at bounding box center [532, 236] width 163 height 32
click at [517, 241] on input "number" at bounding box center [548, 236] width 115 height 22
type input "**********"
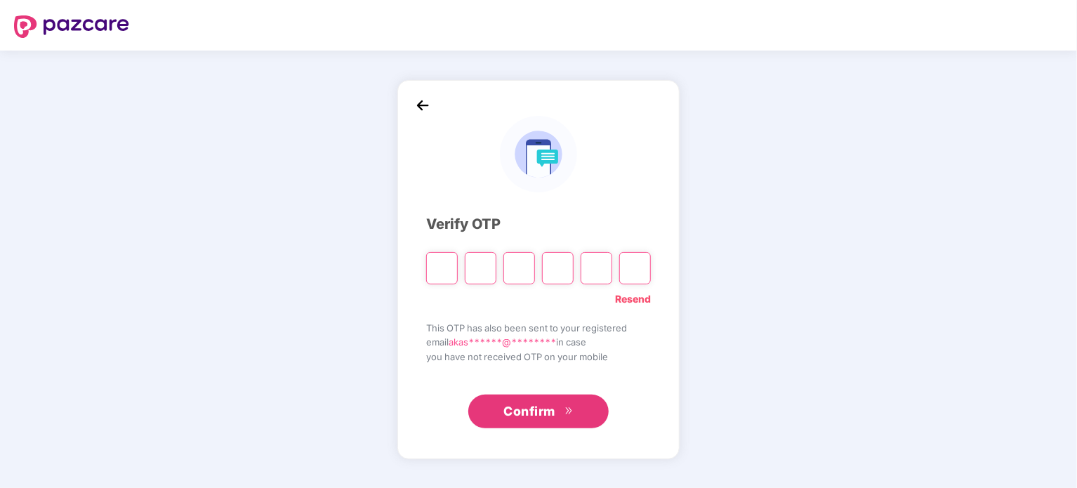
type input "*"
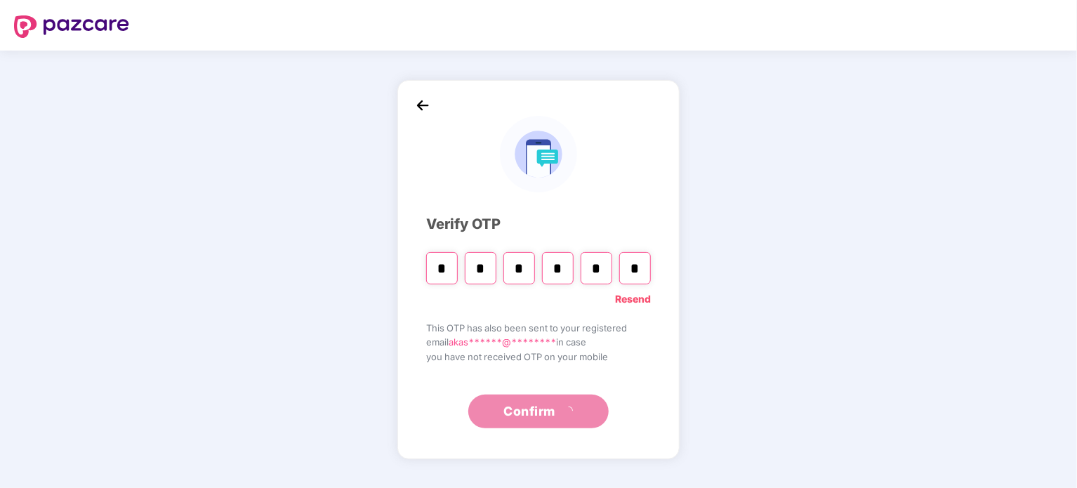
type input "*"
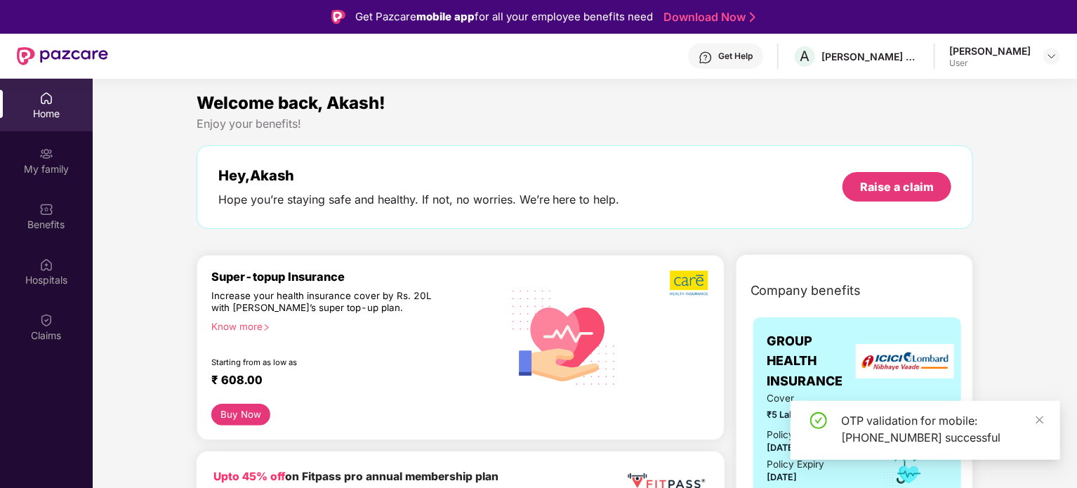
scroll to position [351, 0]
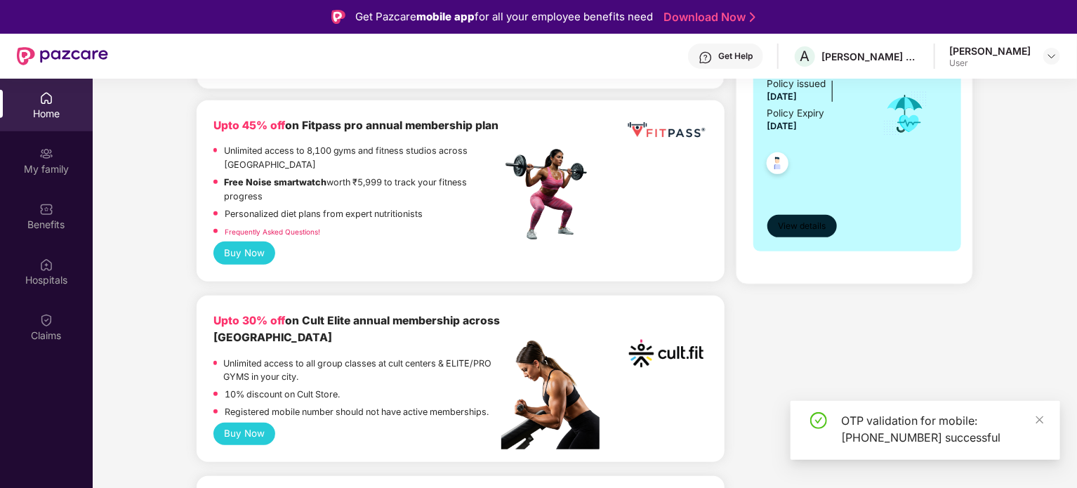
click at [795, 227] on span "View details" at bounding box center [802, 226] width 48 height 13
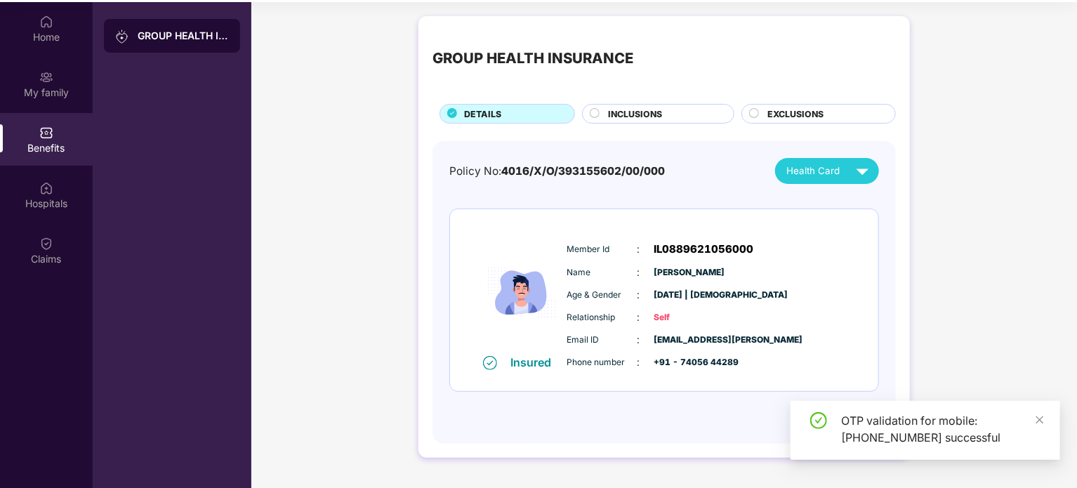
scroll to position [79, 0]
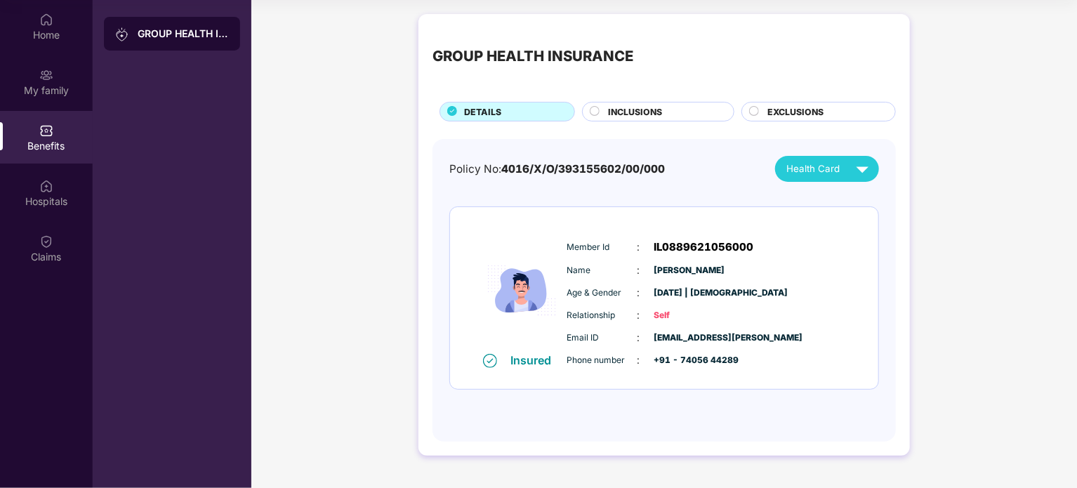
click at [823, 171] on span "Health Card" at bounding box center [812, 168] width 53 height 15
click at [705, 191] on div "Policy No: 4016/X/O/393155602/00/000 Health Card Insured Member Id : IL08896210…" at bounding box center [664, 283] width 430 height 255
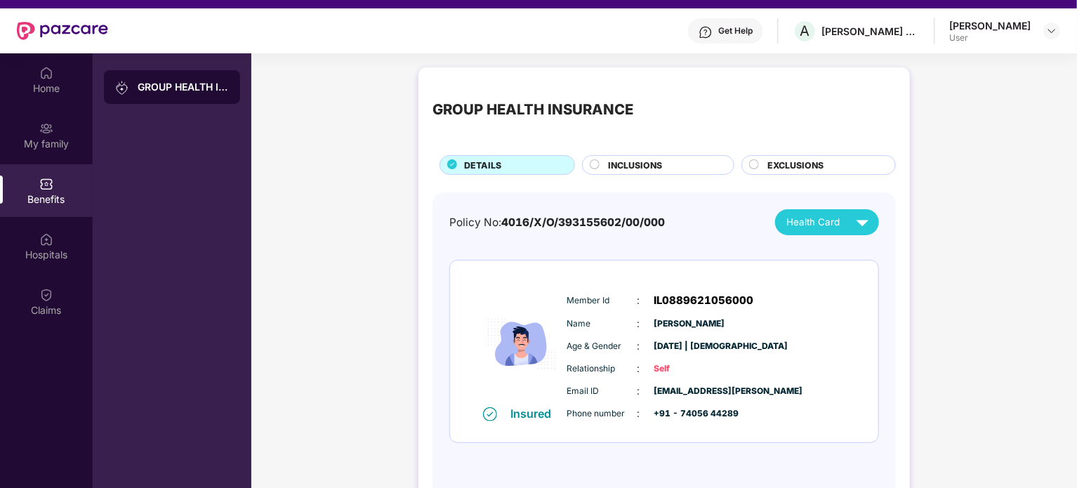
scroll to position [0, 0]
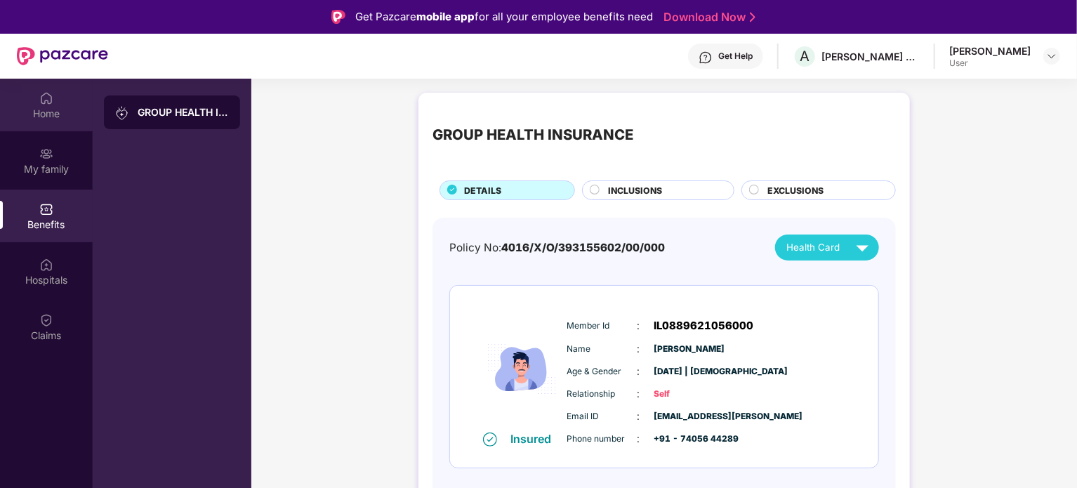
click at [38, 111] on div "Home" at bounding box center [46, 114] width 93 height 14
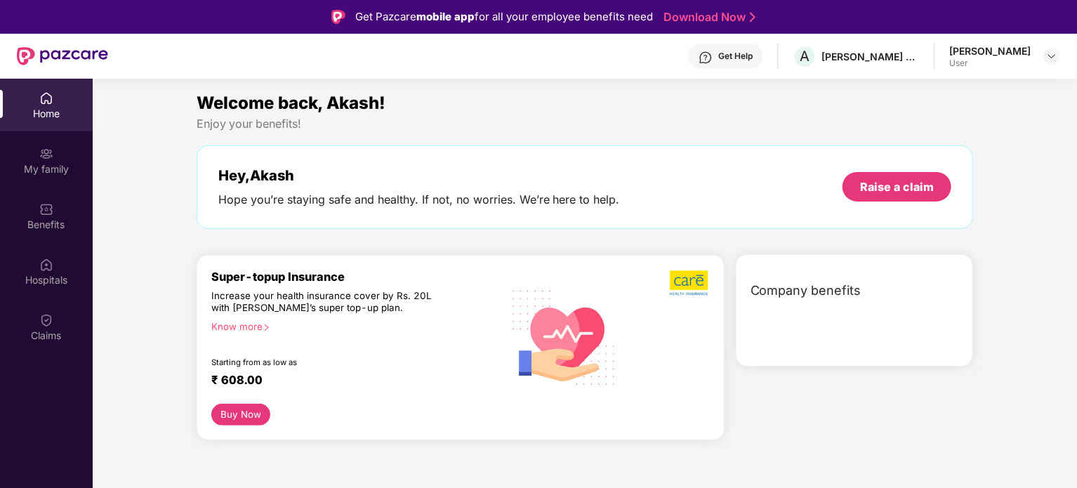
click at [45, 154] on img at bounding box center [46, 154] width 14 height 14
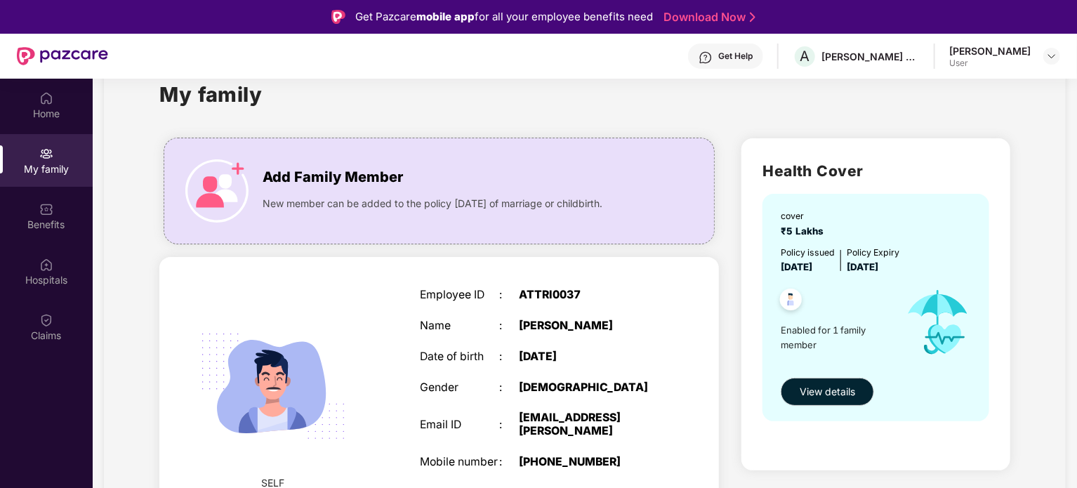
scroll to position [61, 0]
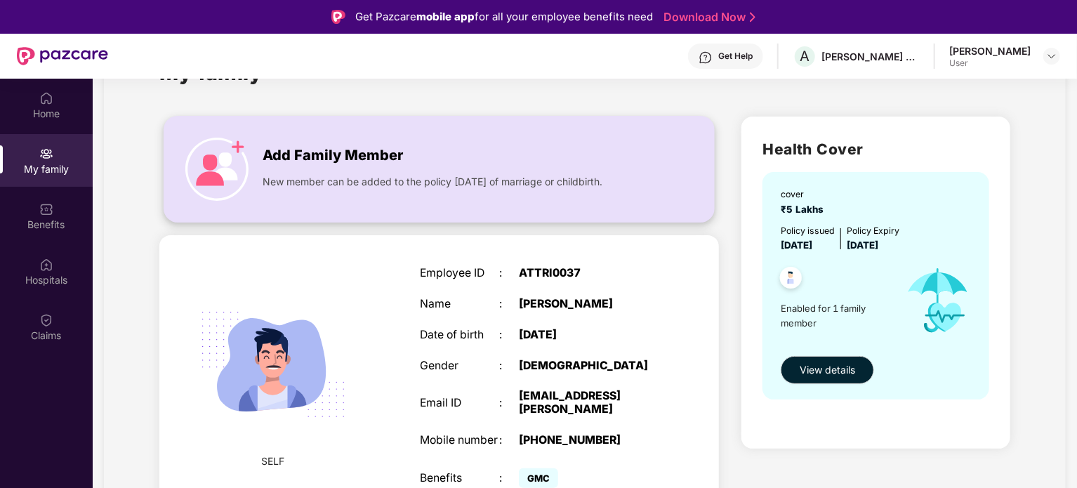
click at [432, 162] on div "Add Family Member" at bounding box center [453, 152] width 381 height 29
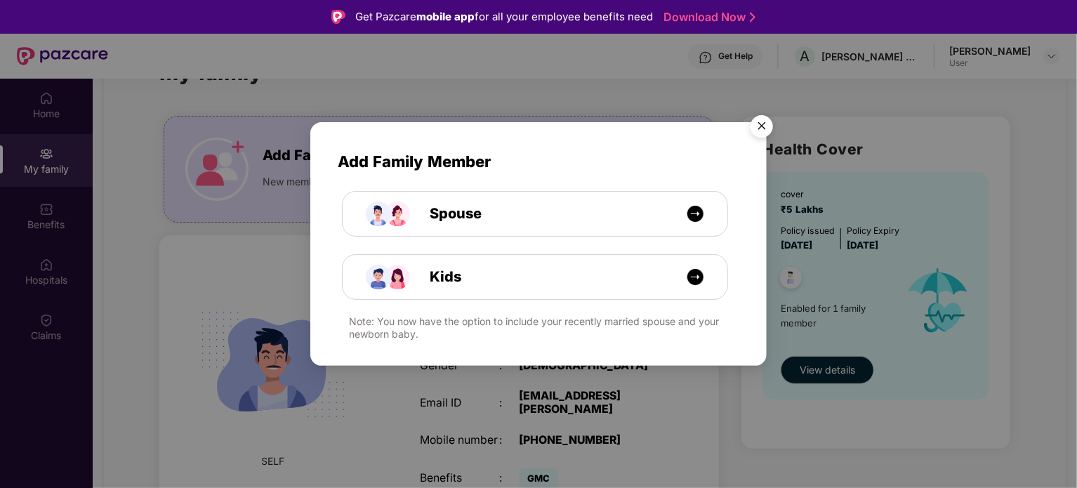
click at [188, 172] on div "Add Family Member Spouse Kids Note: You now have the option to include your rec…" at bounding box center [538, 244] width 1077 height 488
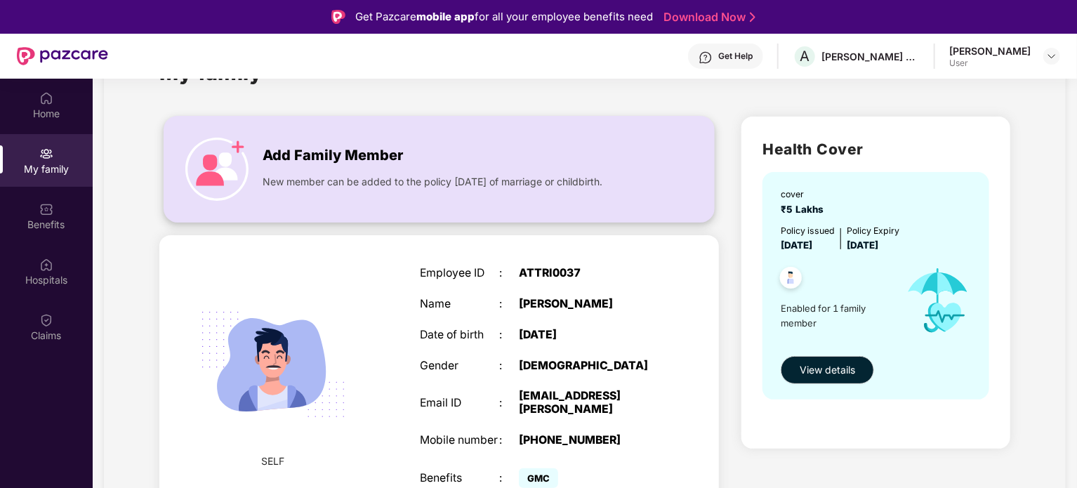
click at [305, 165] on span "Add Family Member" at bounding box center [333, 156] width 140 height 22
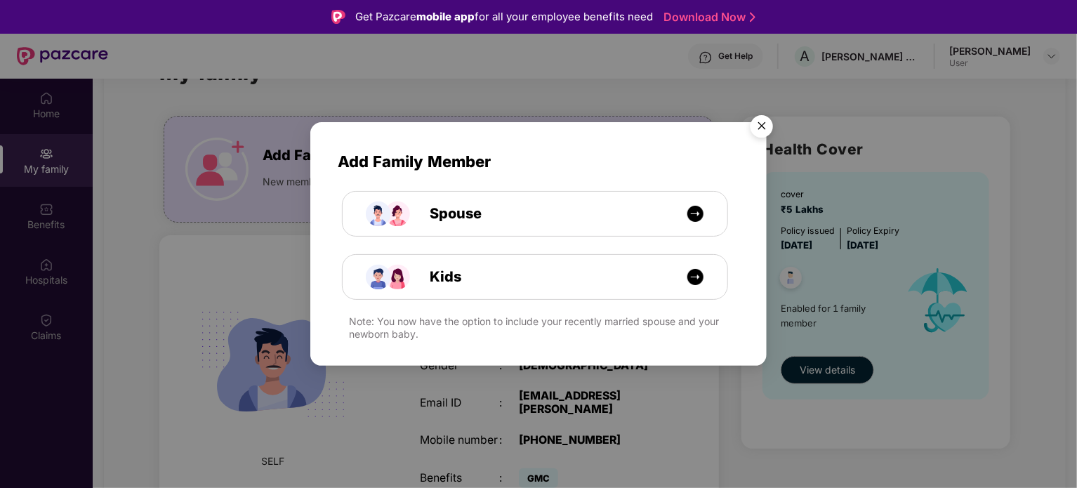
click at [759, 128] on img "Close" at bounding box center [761, 128] width 39 height 39
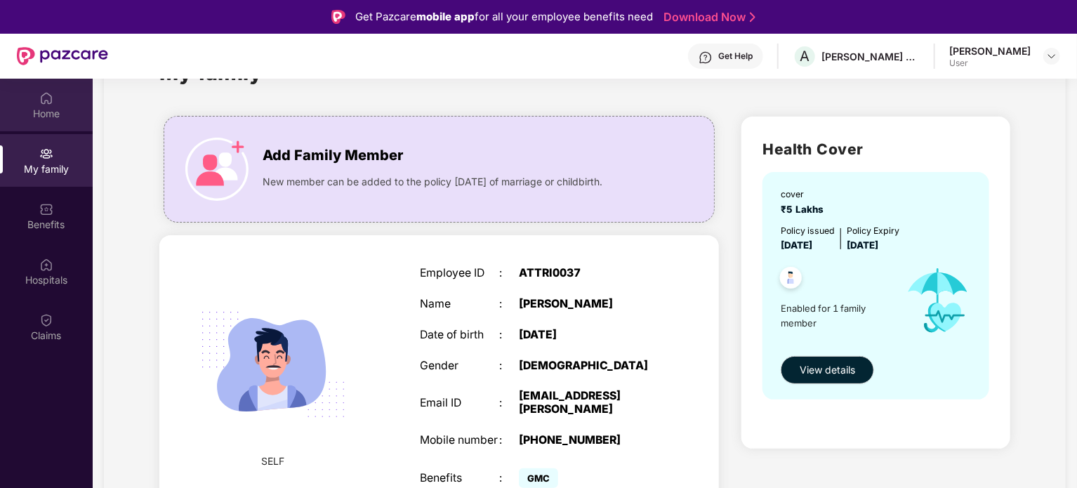
click at [62, 104] on div "Home" at bounding box center [46, 105] width 93 height 53
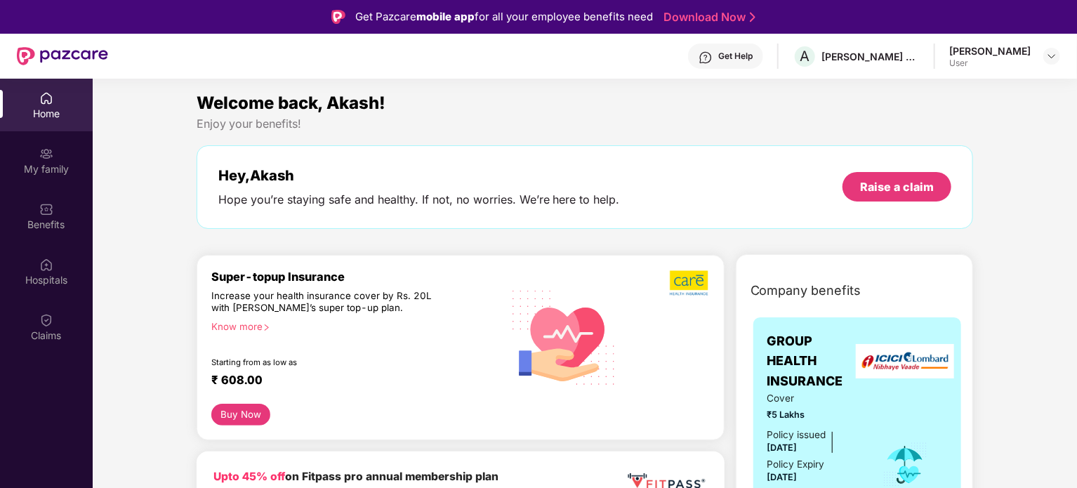
click at [763, 60] on div "Get Help" at bounding box center [725, 56] width 75 height 25
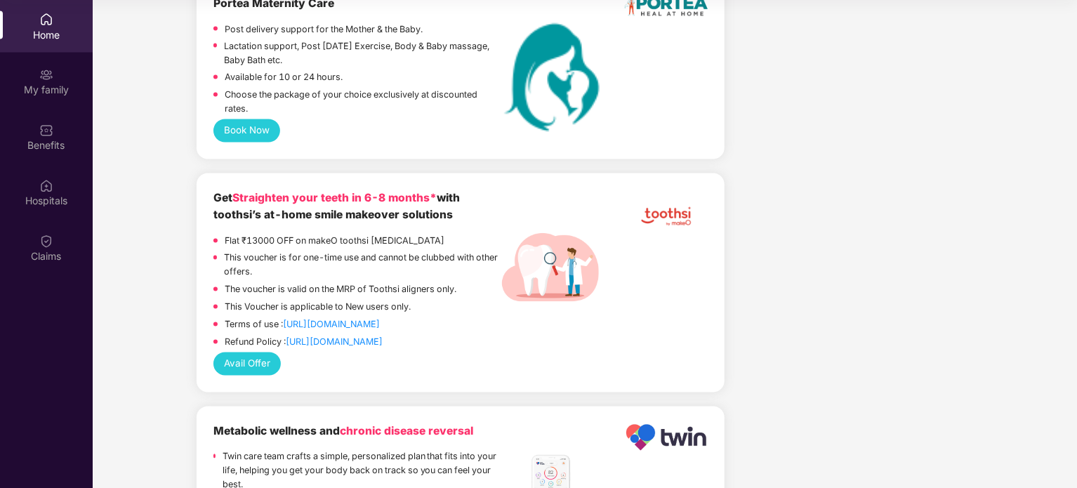
scroll to position [1194, 0]
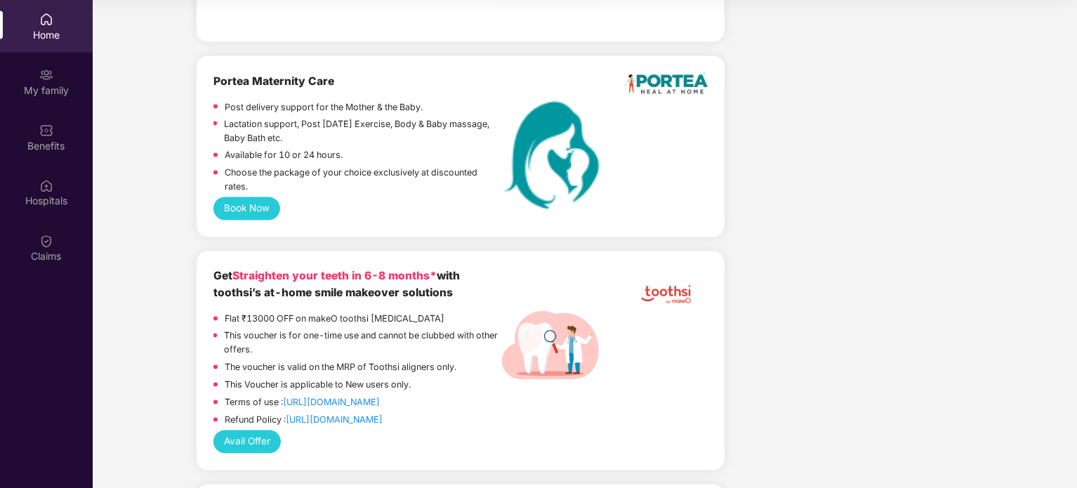
click at [246, 220] on button "Book Now" at bounding box center [246, 208] width 67 height 22
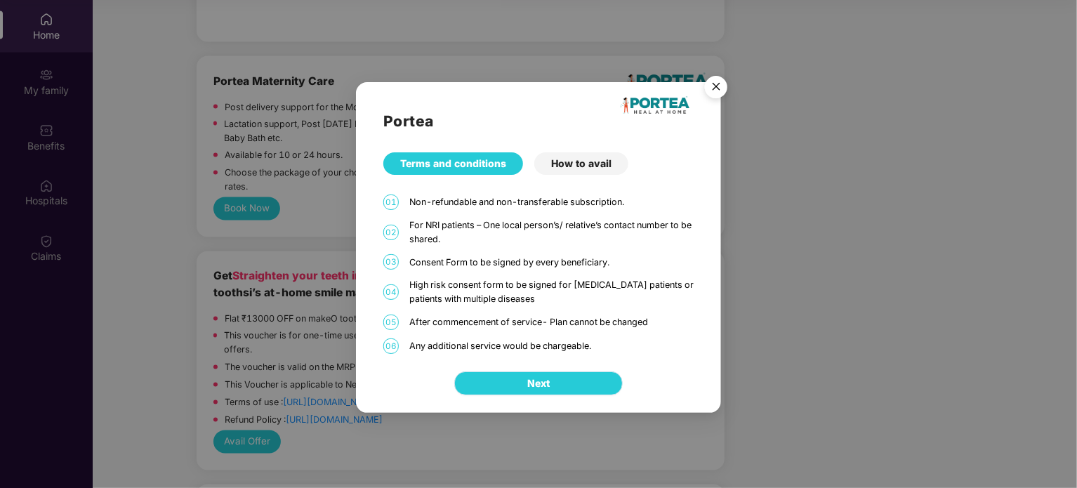
click at [562, 385] on button "Next" at bounding box center [538, 383] width 168 height 24
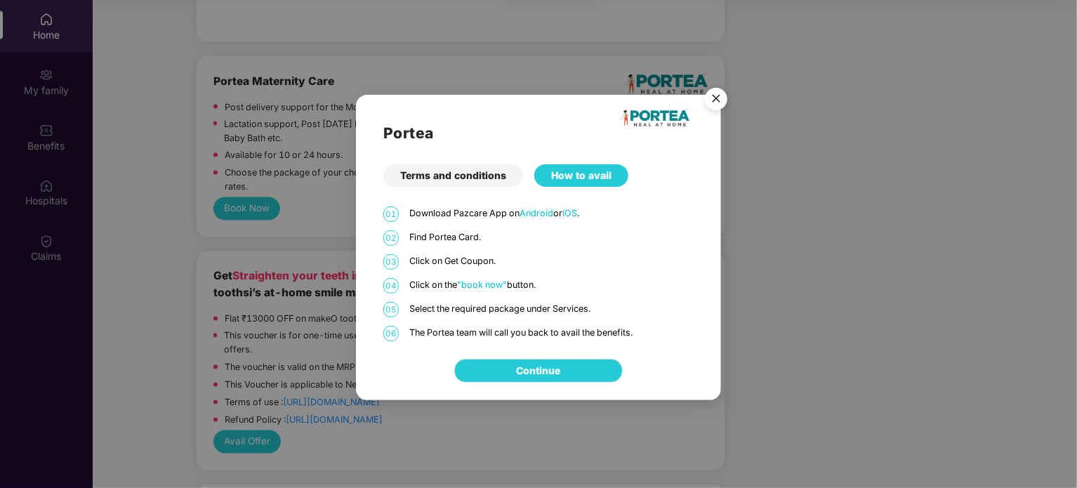
click at [561, 364] on link "Continue" at bounding box center [539, 370] width 44 height 15
click at [720, 97] on img "Close" at bounding box center [715, 100] width 39 height 39
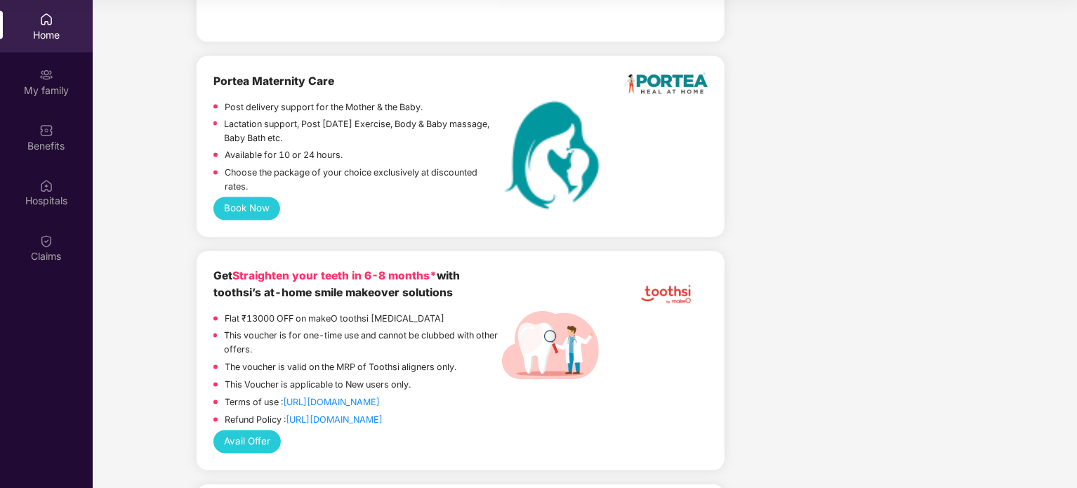
click at [283, 163] on p "Available for 10 or 24 hours." at bounding box center [284, 156] width 118 height 14
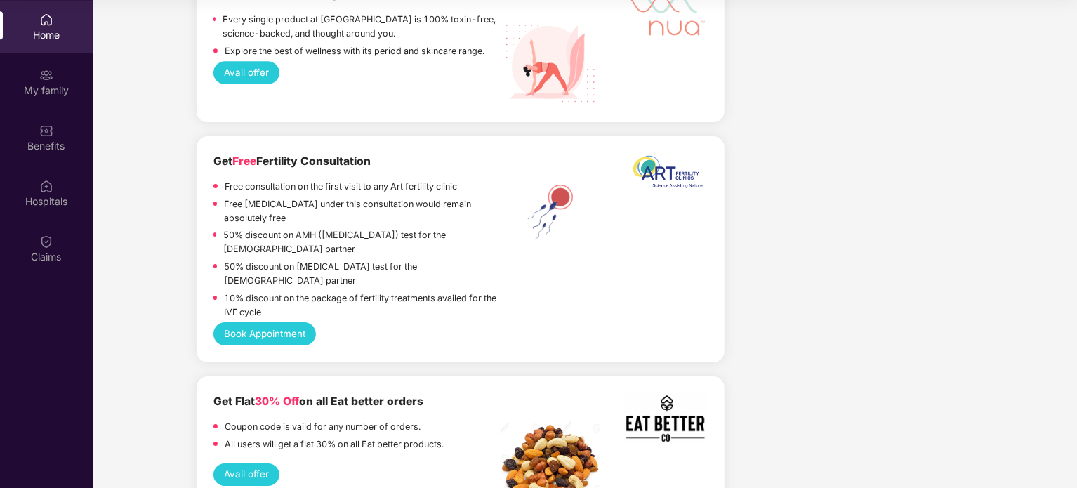
scroll to position [2263, 0]
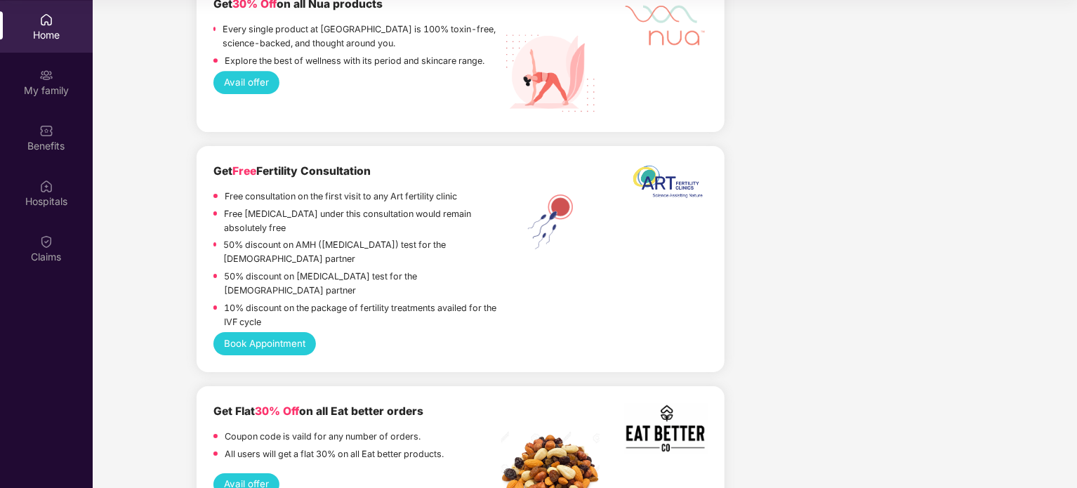
click at [296, 225] on p "Free [MEDICAL_DATA] under this consultation would remain absolutely free" at bounding box center [362, 221] width 277 height 28
click at [317, 252] on p "50% discount on AMH ([MEDICAL_DATA]) test for the [DEMOGRAPHIC_DATA] partner" at bounding box center [362, 252] width 278 height 28
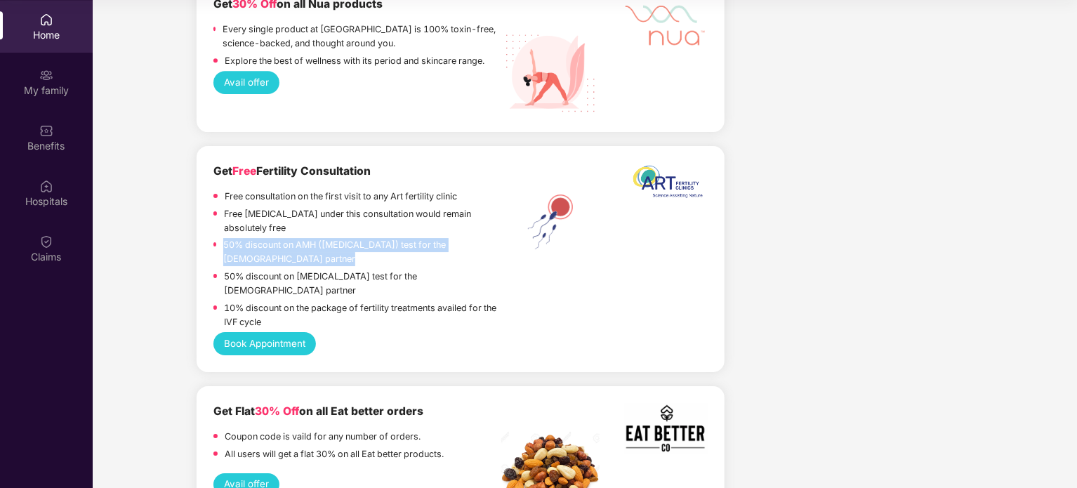
click at [317, 252] on p "50% discount on AMH ([MEDICAL_DATA]) test for the [DEMOGRAPHIC_DATA] partner" at bounding box center [362, 252] width 278 height 28
click at [303, 252] on p "50% discount on AMH ([MEDICAL_DATA]) test for the [DEMOGRAPHIC_DATA] partner" at bounding box center [362, 252] width 278 height 28
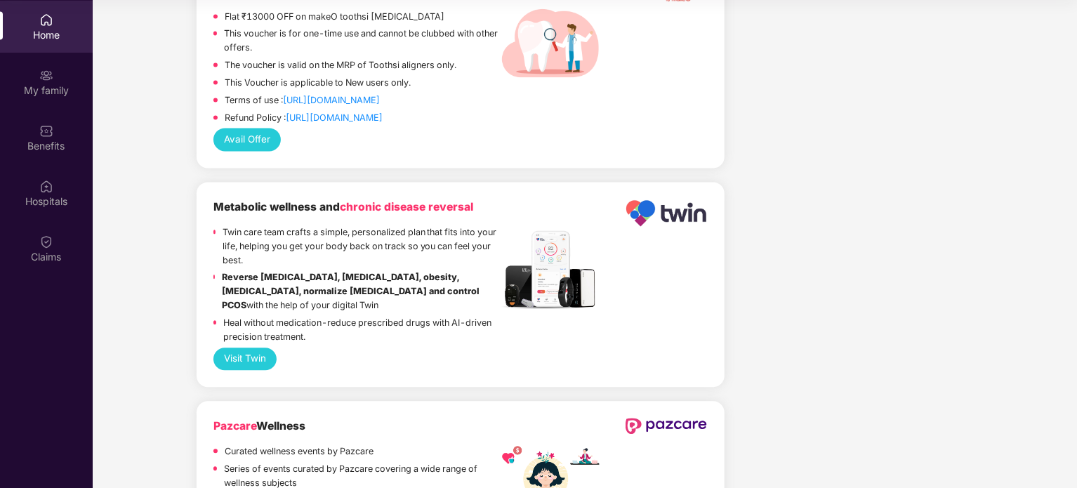
scroll to position [1420, 0]
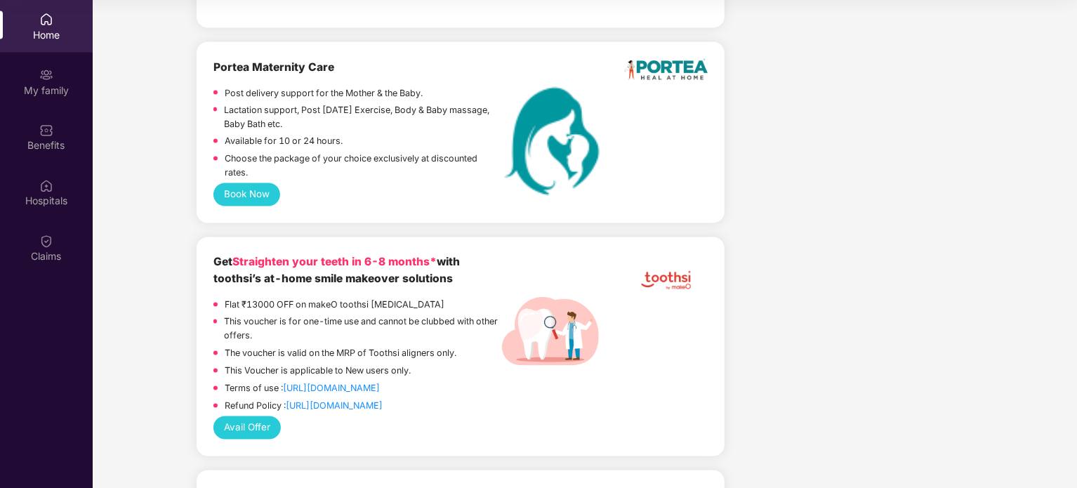
scroll to position [1210, 0]
